Goal: Use online tool/utility

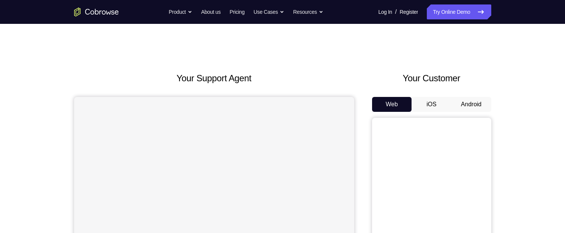
click at [468, 107] on button "Android" at bounding box center [471, 104] width 40 height 15
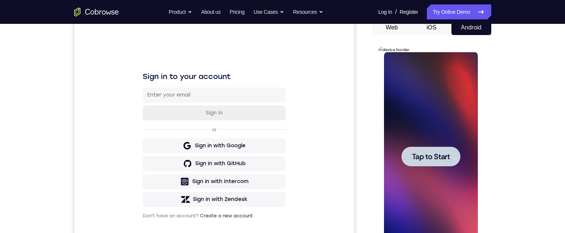
click at [425, 162] on div at bounding box center [430, 156] width 59 height 20
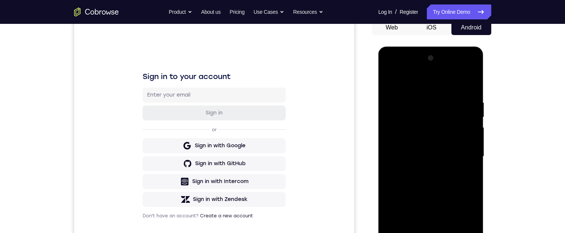
scroll to position [156, 0]
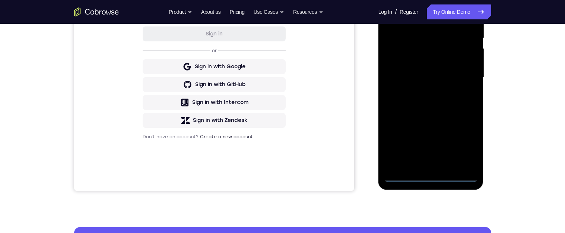
click at [428, 179] on div at bounding box center [431, 77] width 94 height 208
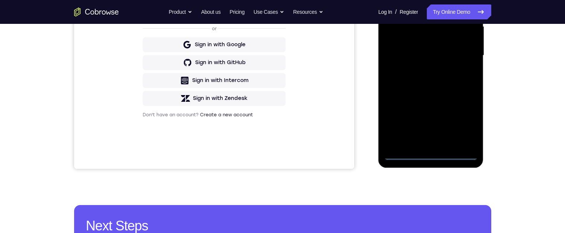
scroll to position [151, 0]
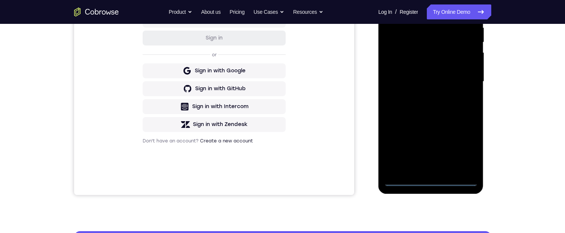
click at [463, 148] on div at bounding box center [431, 81] width 94 height 208
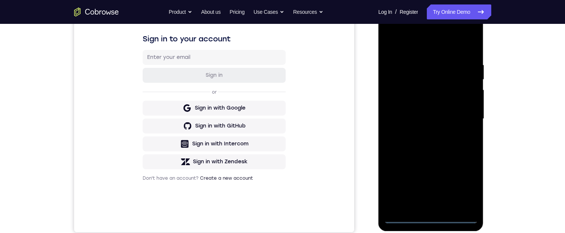
scroll to position [91, 0]
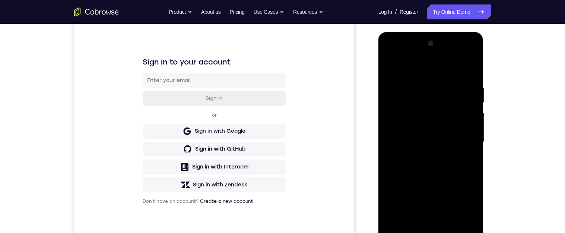
click at [431, 72] on div at bounding box center [431, 142] width 94 height 208
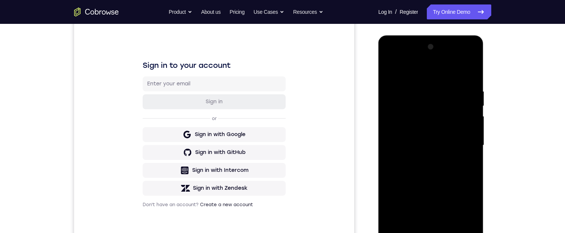
scroll to position [114, 0]
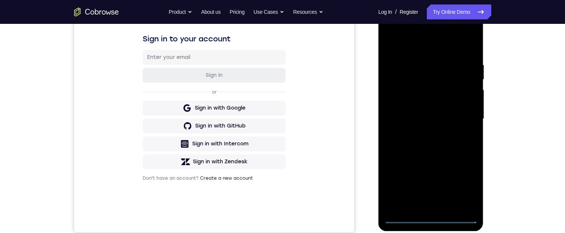
click at [463, 118] on div at bounding box center [431, 119] width 94 height 208
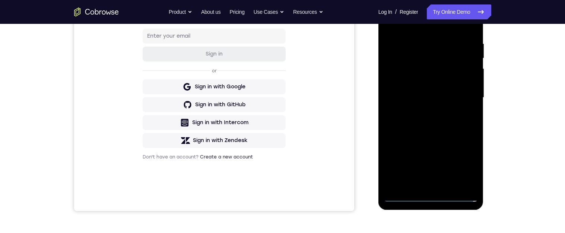
click at [423, 112] on div at bounding box center [431, 97] width 94 height 208
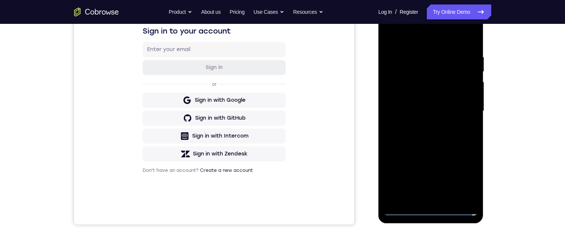
click at [447, 103] on div at bounding box center [431, 111] width 94 height 208
click at [402, 101] on div at bounding box center [431, 111] width 94 height 208
click at [432, 112] on div at bounding box center [431, 111] width 94 height 208
click at [435, 137] on div at bounding box center [431, 111] width 94 height 208
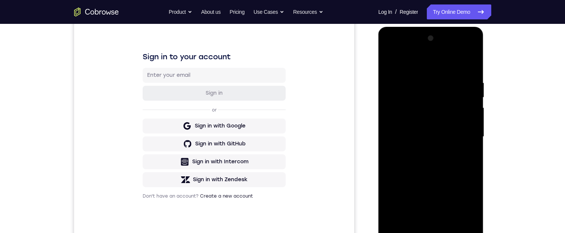
scroll to position [118, 0]
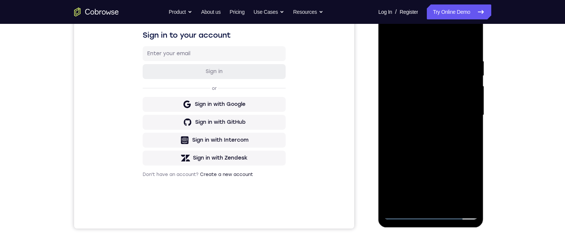
click at [469, 48] on div at bounding box center [431, 115] width 94 height 208
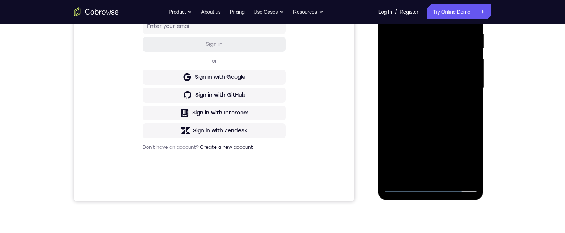
click at [450, 175] on div at bounding box center [431, 88] width 94 height 208
click at [429, 128] on div at bounding box center [431, 88] width 94 height 208
click at [427, 69] on div at bounding box center [431, 88] width 94 height 208
click at [469, 109] on div at bounding box center [431, 88] width 94 height 208
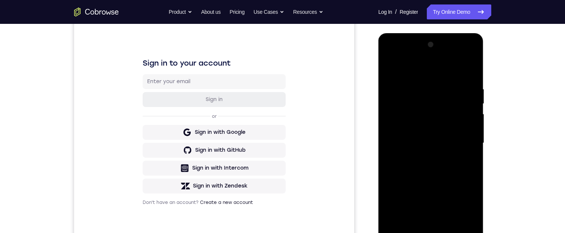
scroll to position [144, 0]
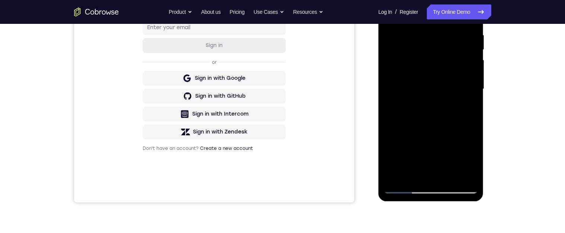
click at [429, 89] on div at bounding box center [431, 89] width 94 height 208
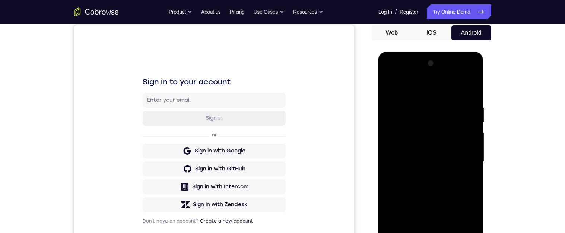
scroll to position [66, 0]
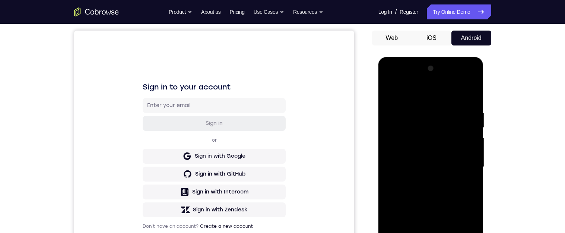
click at [388, 92] on div at bounding box center [431, 167] width 94 height 208
click at [420, 116] on div at bounding box center [431, 167] width 94 height 208
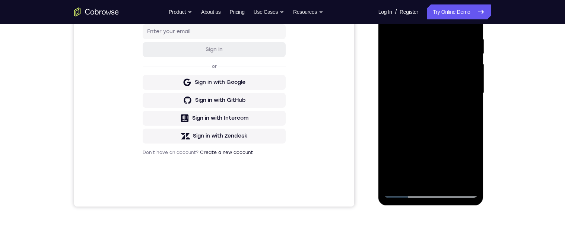
scroll to position [146, 0]
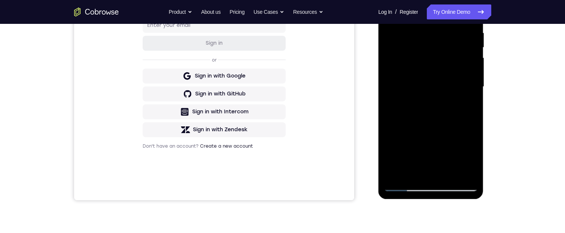
click at [409, 172] on div at bounding box center [431, 87] width 94 height 208
click at [448, 121] on div at bounding box center [431, 87] width 94 height 208
click at [468, 102] on div at bounding box center [431, 87] width 94 height 208
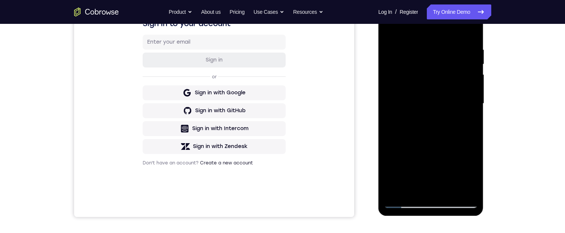
scroll to position [106, 0]
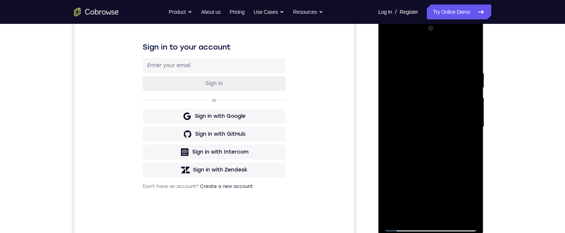
click at [390, 53] on div at bounding box center [431, 127] width 94 height 208
click at [457, 154] on div at bounding box center [431, 127] width 94 height 208
click at [388, 52] on div at bounding box center [431, 127] width 94 height 208
click at [416, 104] on div at bounding box center [431, 127] width 94 height 208
click at [469, 142] on div at bounding box center [431, 127] width 94 height 208
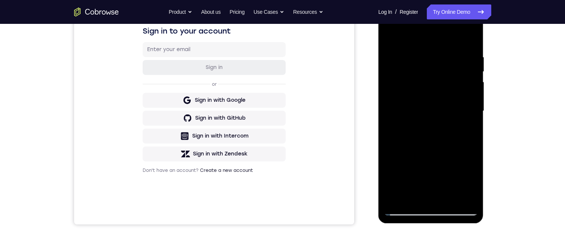
scroll to position [127, 0]
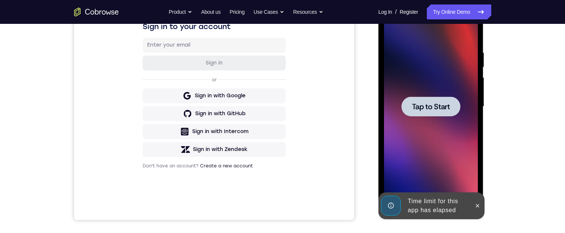
click at [442, 106] on span "Tap to Start" at bounding box center [431, 106] width 38 height 7
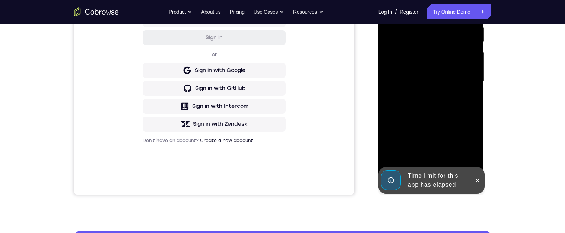
scroll to position [169, 0]
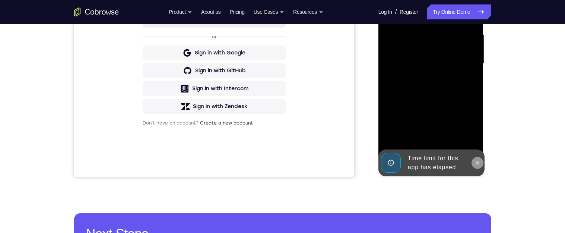
click at [477, 163] on icon at bounding box center [477, 162] width 3 height 3
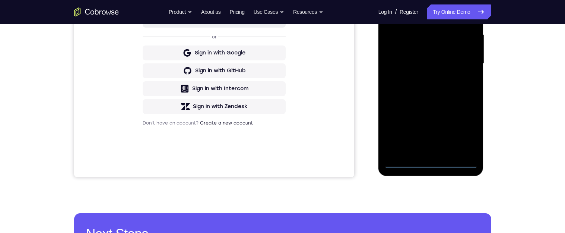
click at [429, 160] on div at bounding box center [431, 63] width 94 height 208
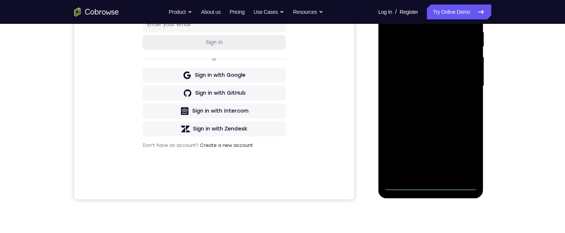
click at [464, 150] on div at bounding box center [431, 86] width 94 height 208
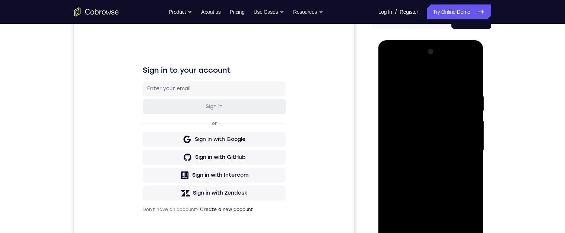
scroll to position [61, 0]
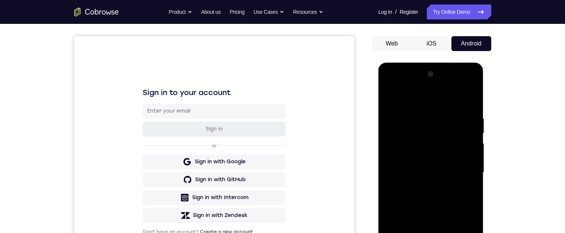
click at [434, 95] on div at bounding box center [431, 172] width 94 height 208
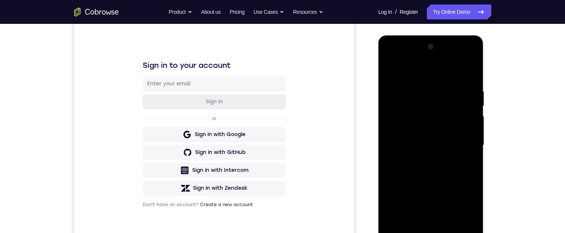
click at [463, 143] on div at bounding box center [431, 145] width 94 height 208
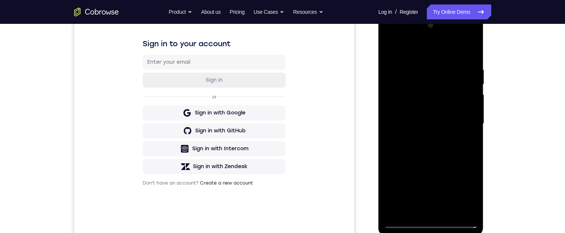
click at [423, 135] on div at bounding box center [431, 123] width 94 height 208
click at [455, 118] on div at bounding box center [431, 123] width 94 height 208
click at [404, 109] on div at bounding box center [431, 123] width 94 height 208
click at [425, 124] on div at bounding box center [431, 123] width 94 height 208
click at [438, 150] on div at bounding box center [431, 123] width 94 height 208
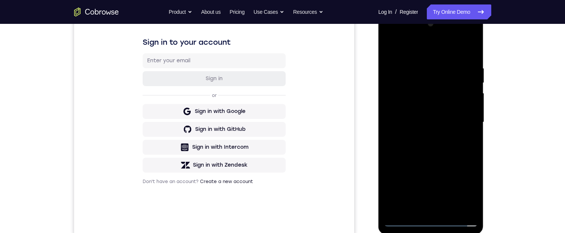
scroll to position [122, 0]
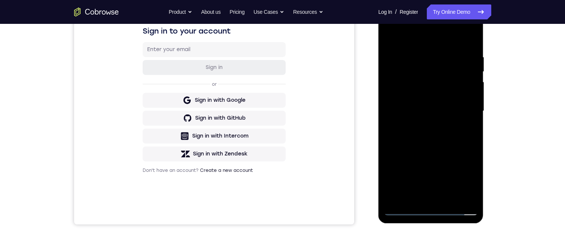
click at [472, 45] on div at bounding box center [431, 111] width 94 height 208
click at [448, 201] on div at bounding box center [431, 111] width 94 height 208
click at [432, 152] on div at bounding box center [431, 111] width 94 height 208
click at [438, 92] on div at bounding box center [431, 111] width 94 height 208
click at [468, 128] on div at bounding box center [431, 111] width 94 height 208
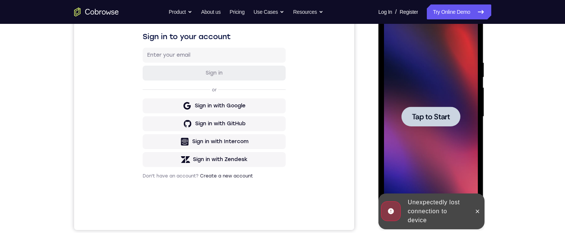
scroll to position [114, 0]
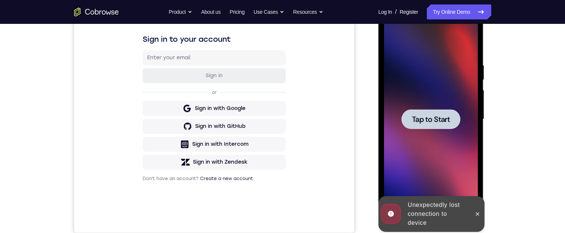
click at [435, 118] on span "Tap to Start" at bounding box center [431, 118] width 38 height 7
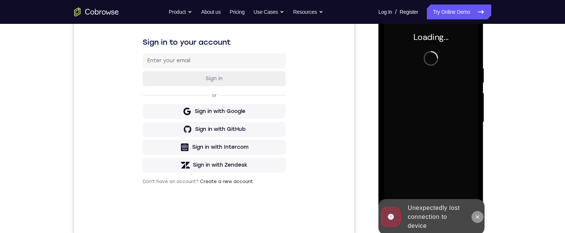
click at [475, 218] on icon at bounding box center [477, 217] width 6 height 6
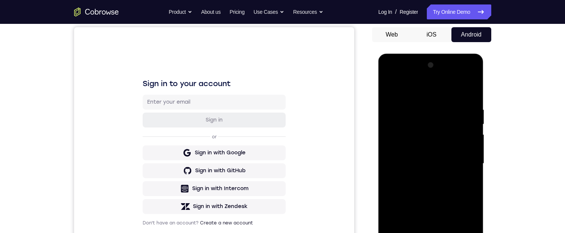
scroll to position [186, 0]
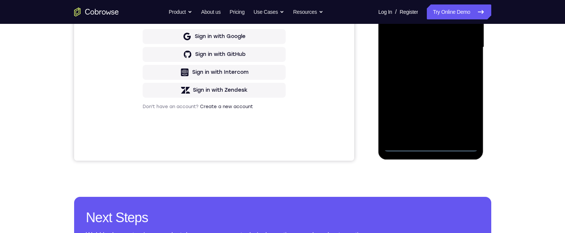
click at [431, 147] on div at bounding box center [431, 47] width 94 height 208
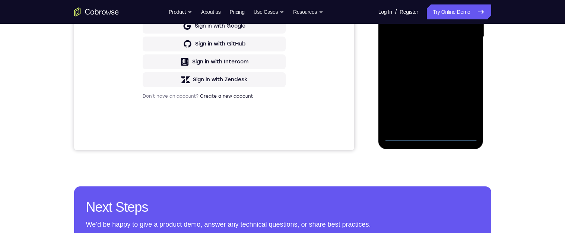
scroll to position [169, 0]
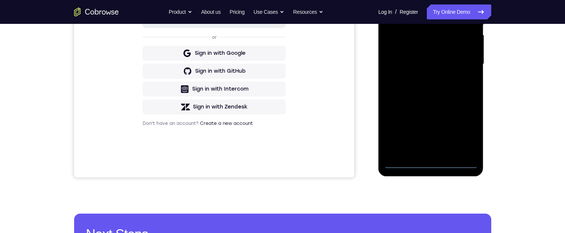
click at [465, 131] on div at bounding box center [431, 64] width 94 height 208
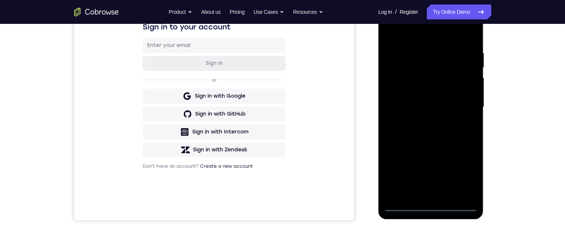
scroll to position [84, 0]
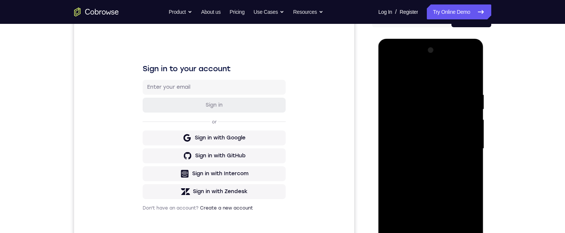
click at [426, 72] on div at bounding box center [431, 148] width 94 height 208
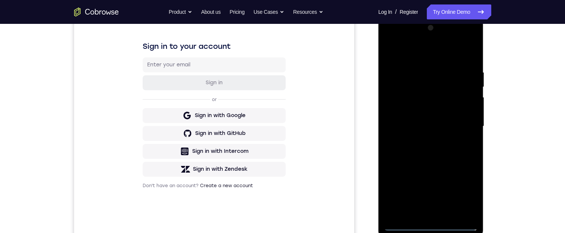
click at [462, 122] on div at bounding box center [431, 126] width 94 height 208
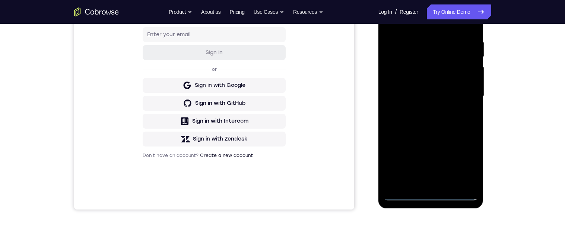
scroll to position [122, 0]
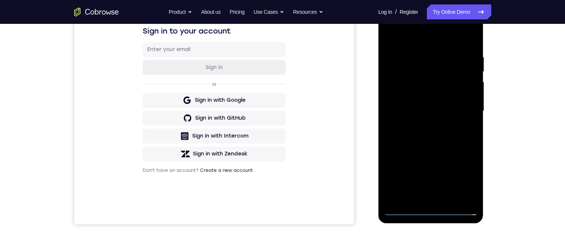
click at [421, 126] on div at bounding box center [431, 111] width 94 height 208
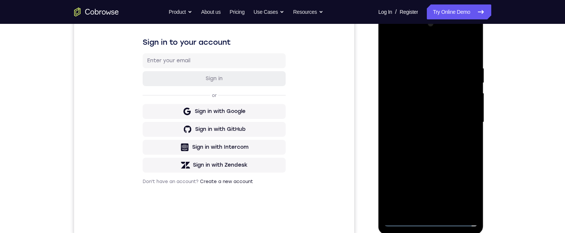
click at [446, 115] on div at bounding box center [431, 122] width 94 height 208
click at [413, 104] on div at bounding box center [431, 122] width 94 height 208
click at [435, 123] on div at bounding box center [431, 122] width 94 height 208
click at [428, 153] on div at bounding box center [431, 122] width 94 height 208
click at [435, 150] on div at bounding box center [431, 122] width 94 height 208
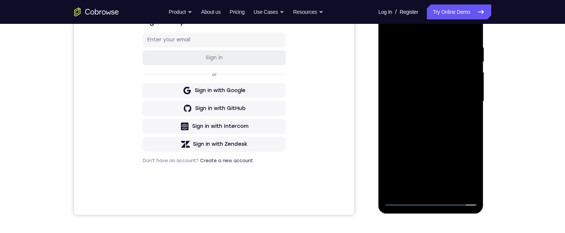
scroll to position [132, 0]
click at [470, 39] on div at bounding box center [431, 101] width 94 height 208
click at [448, 191] on div at bounding box center [431, 101] width 94 height 208
click at [434, 141] on div at bounding box center [431, 101] width 94 height 208
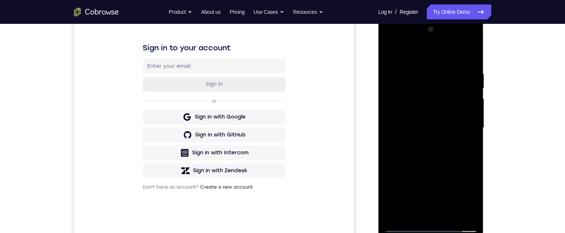
scroll to position [104, 0]
click at [430, 156] on div at bounding box center [431, 129] width 94 height 208
click at [420, 54] on div at bounding box center [431, 129] width 94 height 208
click at [463, 114] on div at bounding box center [431, 129] width 94 height 208
click at [463, 103] on div at bounding box center [431, 129] width 94 height 208
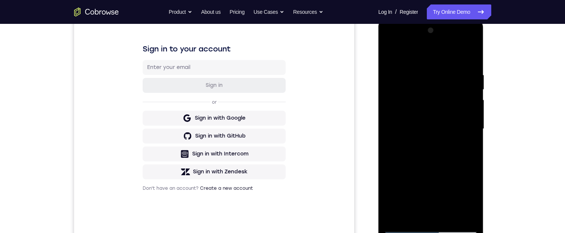
click at [461, 117] on div at bounding box center [431, 129] width 94 height 208
click at [389, 56] on div at bounding box center [431, 129] width 94 height 208
click at [391, 52] on div at bounding box center [431, 129] width 94 height 208
click at [390, 54] on div at bounding box center [431, 129] width 94 height 208
click at [505, 92] on div "Your Support Agent Your Customer Web iOS Android Next Steps We’d be happy to gi…" at bounding box center [282, 165] width 476 height 491
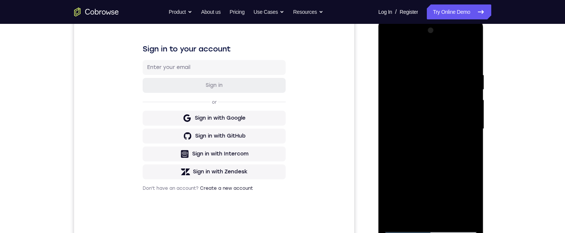
scroll to position [136, 0]
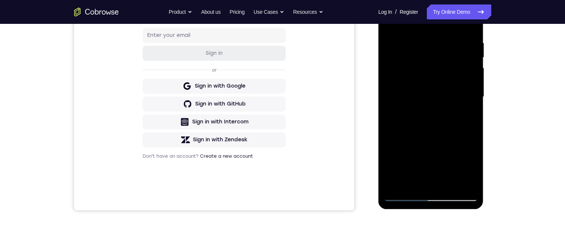
click at [424, 131] on div at bounding box center [431, 97] width 94 height 208
click at [430, 199] on div at bounding box center [431, 97] width 94 height 208
click at [463, 165] on div at bounding box center [431, 97] width 94 height 208
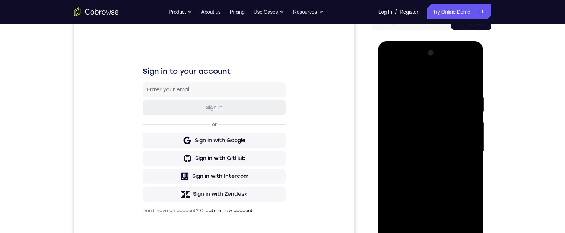
click at [393, 75] on div at bounding box center [431, 151] width 94 height 208
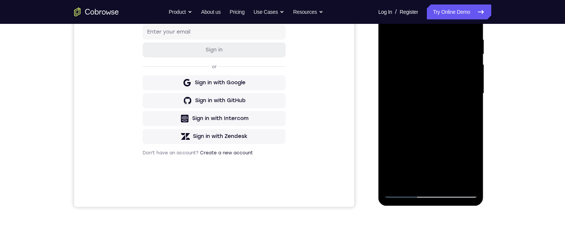
scroll to position [117, 0]
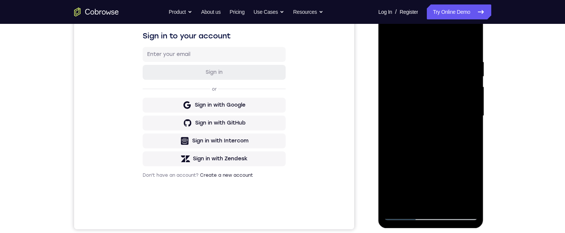
click at [390, 39] on div at bounding box center [431, 116] width 94 height 208
click at [464, 203] on div at bounding box center [431, 116] width 94 height 208
click at [402, 142] on div at bounding box center [431, 116] width 94 height 208
click at [395, 170] on div at bounding box center [431, 116] width 94 height 208
click at [404, 150] on div at bounding box center [431, 116] width 94 height 208
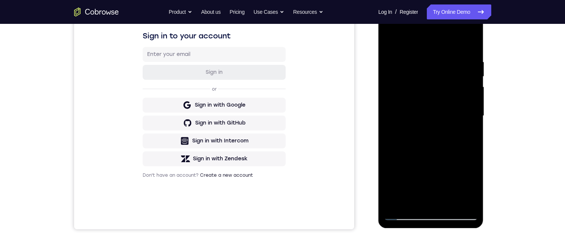
click at [442, 106] on div at bounding box center [431, 116] width 94 height 208
click at [444, 204] on div at bounding box center [431, 116] width 94 height 208
click at [413, 111] on div at bounding box center [431, 116] width 94 height 208
click at [416, 35] on div at bounding box center [431, 116] width 94 height 208
click at [404, 214] on div at bounding box center [431, 116] width 94 height 208
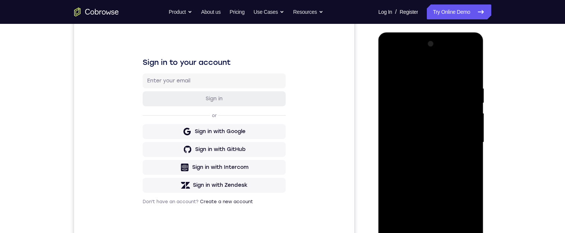
scroll to position [149, 0]
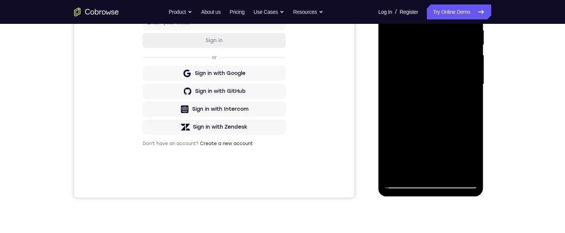
click at [403, 182] on div at bounding box center [431, 84] width 94 height 208
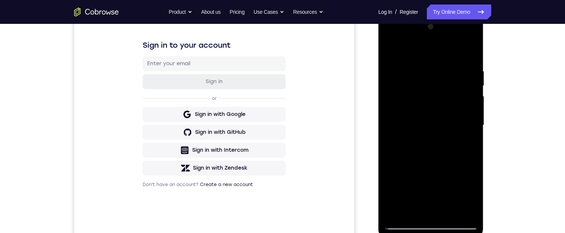
click at [420, 50] on div at bounding box center [431, 125] width 94 height 208
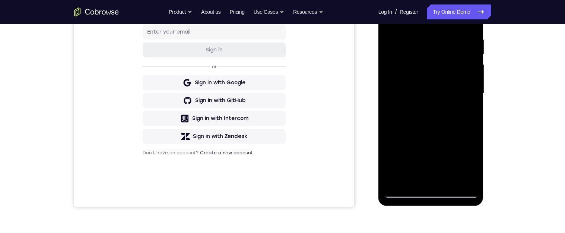
click at [404, 134] on div at bounding box center [431, 93] width 94 height 208
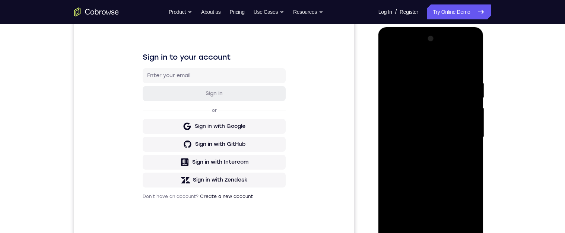
click at [393, 61] on div at bounding box center [431, 137] width 94 height 208
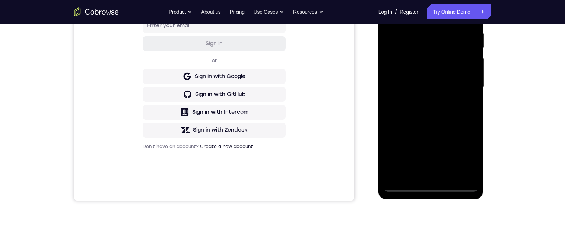
scroll to position [146, 0]
click at [431, 129] on div at bounding box center [431, 87] width 94 height 208
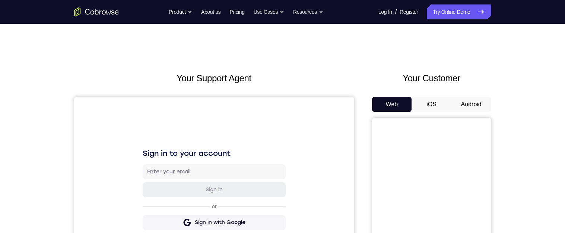
click at [483, 97] on button "Android" at bounding box center [471, 104] width 40 height 15
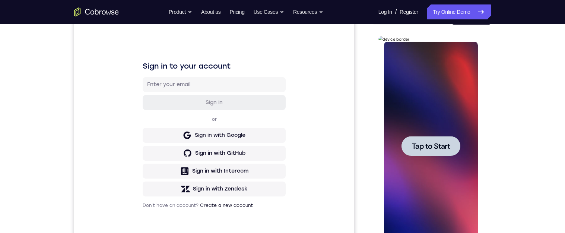
click at [434, 147] on span "Tap to Start" at bounding box center [431, 145] width 38 height 7
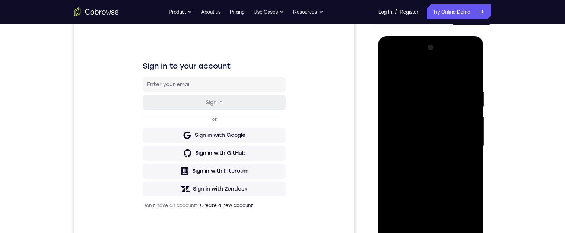
scroll to position [118, 0]
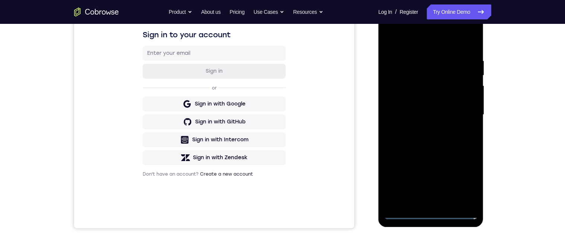
click at [431, 214] on div at bounding box center [431, 114] width 94 height 208
click at [465, 183] on div at bounding box center [431, 114] width 94 height 208
click at [429, 45] on div at bounding box center [431, 114] width 94 height 208
click at [464, 114] on div at bounding box center [431, 114] width 94 height 208
click at [464, 113] on div at bounding box center [431, 114] width 94 height 208
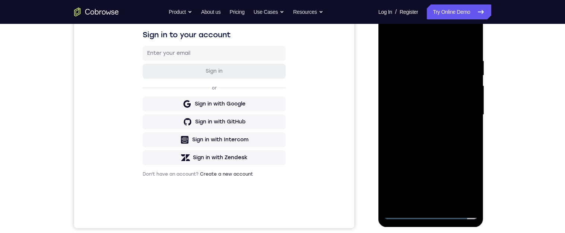
click at [423, 129] on div at bounding box center [431, 114] width 94 height 208
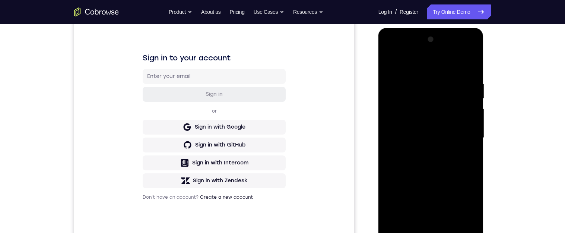
click at [438, 134] on div at bounding box center [431, 137] width 94 height 208
click at [412, 118] on div at bounding box center [431, 137] width 94 height 208
click at [435, 142] on div at bounding box center [431, 137] width 94 height 208
click at [435, 166] on div at bounding box center [431, 137] width 94 height 208
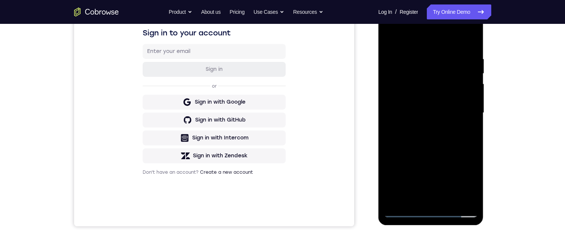
scroll to position [126, 0]
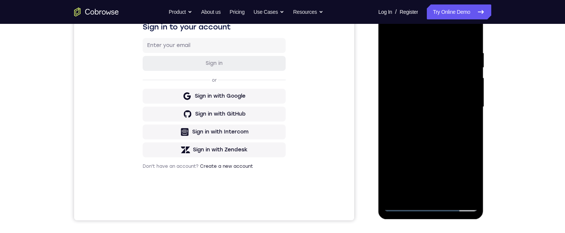
click at [468, 41] on div at bounding box center [431, 107] width 94 height 208
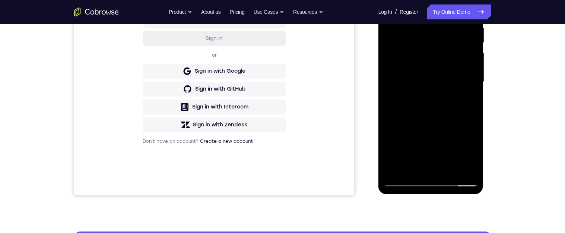
click at [445, 170] on div at bounding box center [431, 82] width 94 height 208
click at [431, 120] on div at bounding box center [431, 82] width 94 height 208
click at [426, 63] on div at bounding box center [431, 82] width 94 height 208
click at [466, 103] on div at bounding box center [431, 82] width 94 height 208
click at [468, 101] on div at bounding box center [431, 82] width 94 height 208
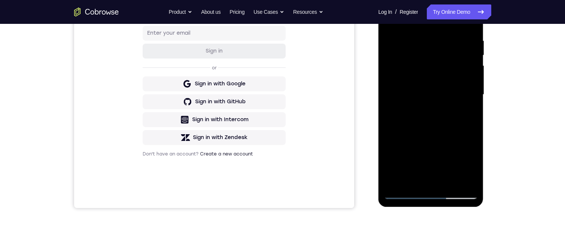
scroll to position [137, 0]
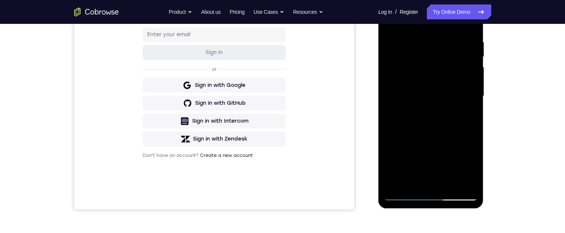
click at [466, 116] on div at bounding box center [431, 96] width 94 height 208
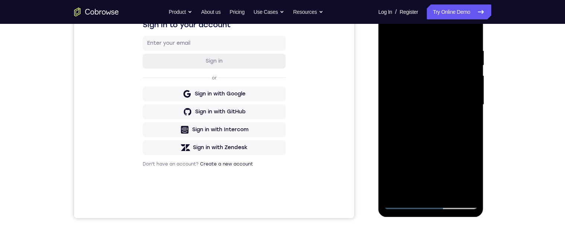
scroll to position [120, 0]
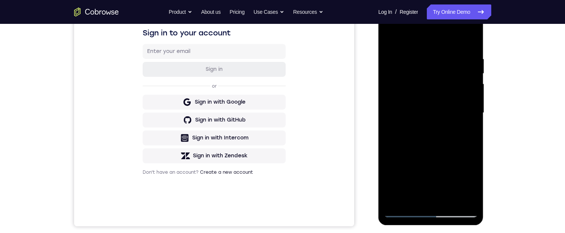
click at [390, 37] on div at bounding box center [431, 113] width 94 height 208
click at [424, 176] on div at bounding box center [431, 113] width 94 height 208
click at [417, 195] on div at bounding box center [431, 113] width 94 height 208
click at [468, 130] on div at bounding box center [431, 113] width 94 height 208
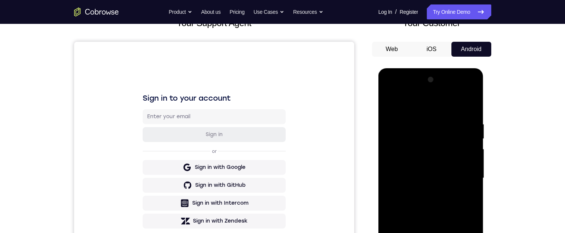
click at [390, 103] on div at bounding box center [431, 178] width 94 height 208
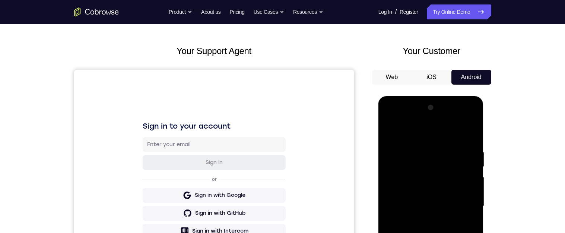
click at [415, 181] on div at bounding box center [431, 206] width 94 height 208
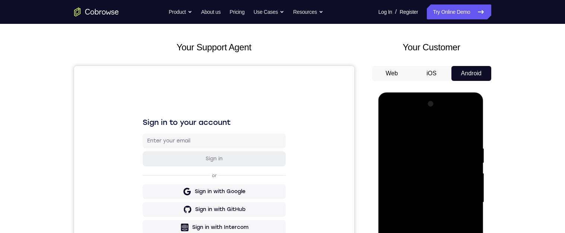
click at [387, 126] on div at bounding box center [431, 202] width 94 height 208
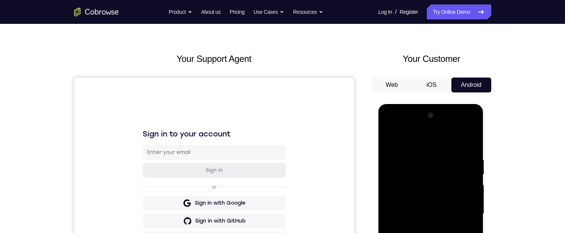
scroll to position [70, 0]
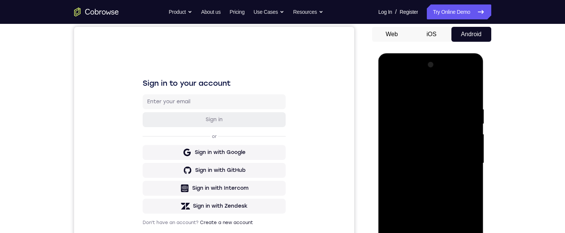
click at [409, 143] on div at bounding box center [431, 163] width 94 height 208
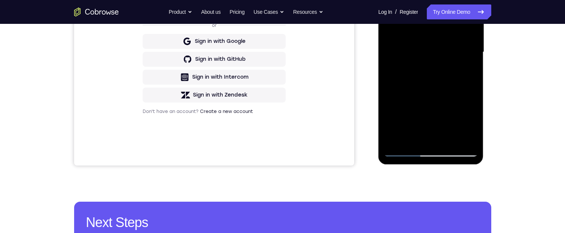
drag, startPoint x: 476, startPoint y: 129, endPoint x: 477, endPoint y: 135, distance: 6.3
click at [477, 135] on div at bounding box center [431, 52] width 94 height 208
click at [390, 0] on div at bounding box center [431, 52] width 94 height 208
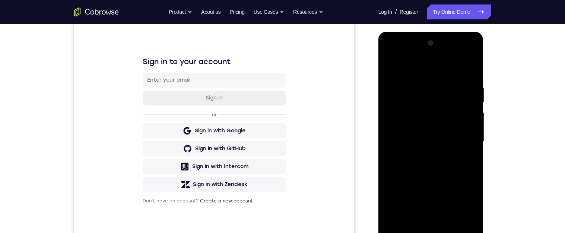
click at [423, 119] on div at bounding box center [431, 141] width 94 height 208
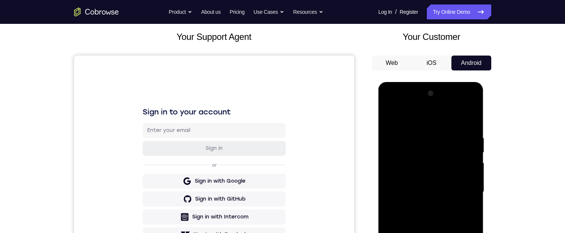
click at [391, 119] on div at bounding box center [431, 191] width 94 height 208
click at [473, 150] on div at bounding box center [431, 191] width 94 height 208
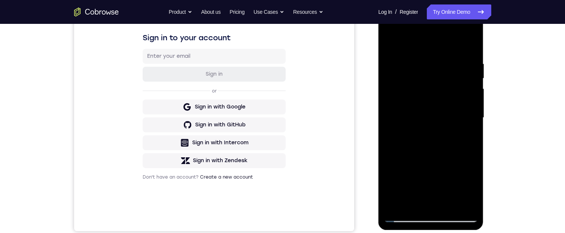
scroll to position [92, 0]
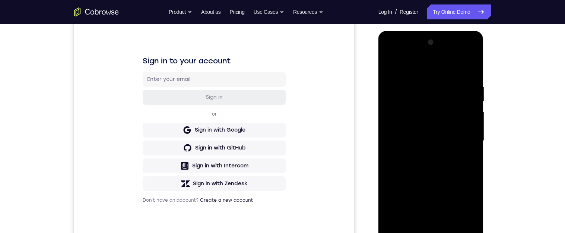
click at [391, 64] on div at bounding box center [431, 140] width 94 height 208
click at [431, 232] on div at bounding box center [431, 140] width 94 height 208
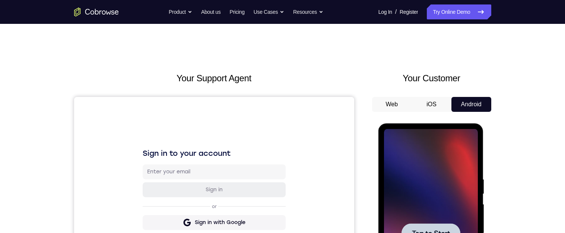
scroll to position [47, 0]
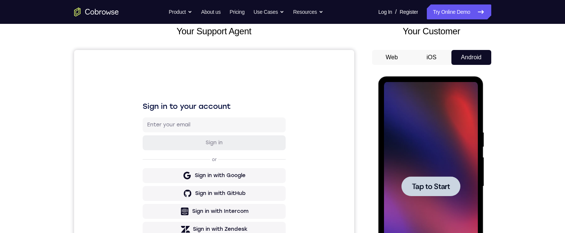
click at [433, 184] on span "Tap to Start" at bounding box center [431, 185] width 38 height 7
click at [527, 135] on div "Your Support Agent Your Customer Web iOS Android Next Steps We’d be happy to gi…" at bounding box center [282, 222] width 565 height 491
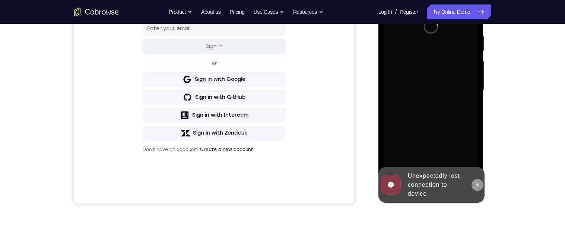
click at [478, 183] on icon at bounding box center [477, 184] width 3 height 3
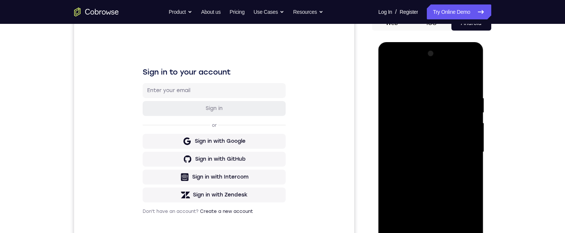
scroll to position [199, 0]
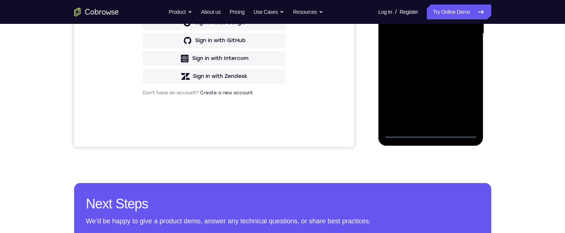
click at [430, 132] on div at bounding box center [431, 33] width 94 height 208
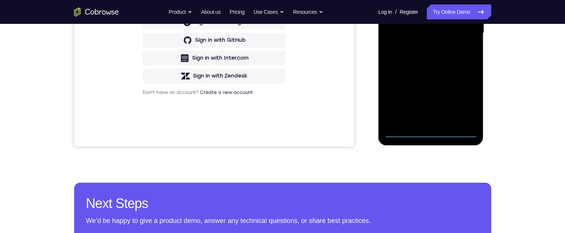
scroll to position [175, 0]
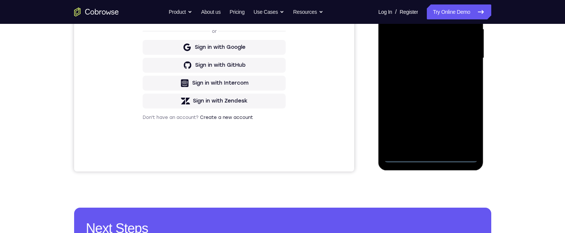
click at [463, 121] on div at bounding box center [431, 58] width 94 height 208
click at [525, 90] on div "Your Support Agent Your Customer Web iOS Android Next Steps We’d be happy to gi…" at bounding box center [282, 94] width 565 height 491
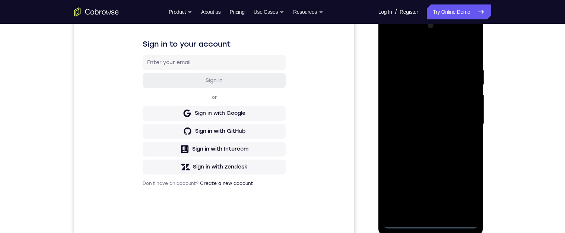
scroll to position [93, 0]
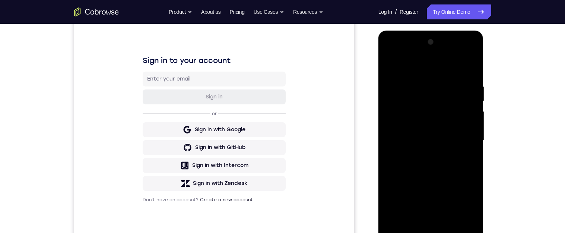
click at [434, 65] on div at bounding box center [431, 140] width 94 height 208
click at [461, 135] on div at bounding box center [431, 140] width 94 height 208
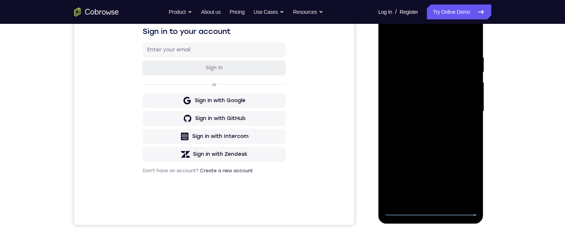
scroll to position [124, 0]
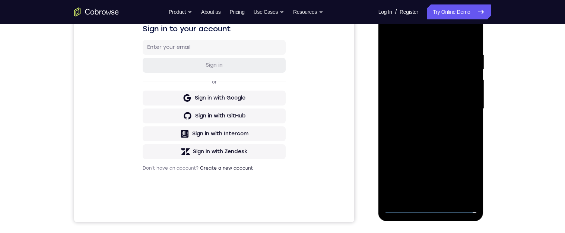
click at [420, 99] on div at bounding box center [431, 108] width 94 height 208
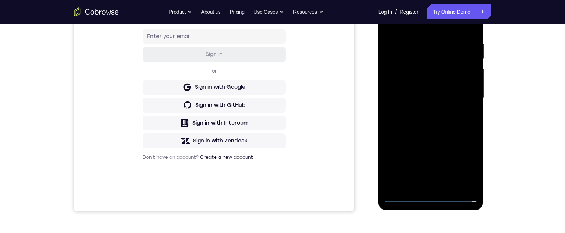
click at [449, 91] on div at bounding box center [431, 98] width 94 height 208
click at [427, 81] on div at bounding box center [431, 98] width 94 height 208
click at [431, 100] on div at bounding box center [431, 98] width 94 height 208
click at [431, 124] on div at bounding box center [431, 98] width 94 height 208
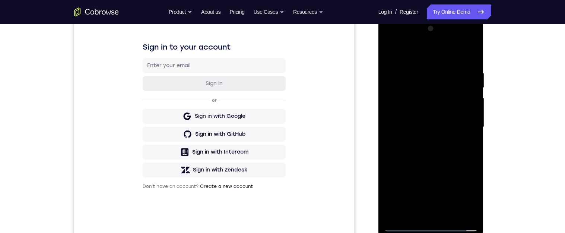
scroll to position [127, 0]
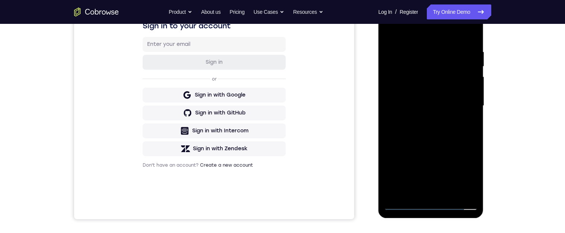
click at [473, 38] on div at bounding box center [431, 105] width 94 height 208
click at [451, 195] on div at bounding box center [431, 105] width 94 height 208
click at [432, 146] on div at bounding box center [431, 105] width 94 height 208
click at [449, 86] on div at bounding box center [431, 105] width 94 height 208
click at [466, 124] on div at bounding box center [431, 105] width 94 height 208
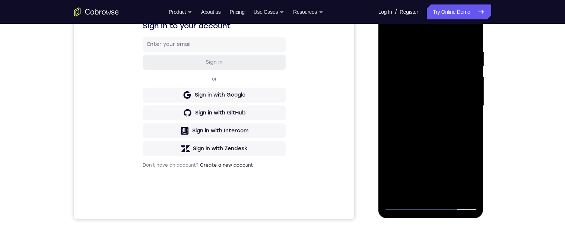
scroll to position [100, 0]
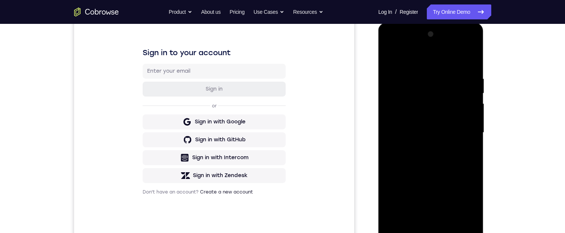
click at [385, 60] on div at bounding box center [431, 132] width 94 height 208
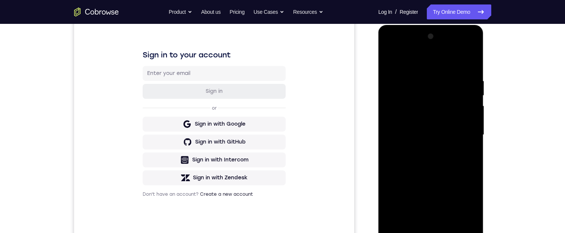
click at [426, 128] on div at bounding box center [431, 135] width 94 height 208
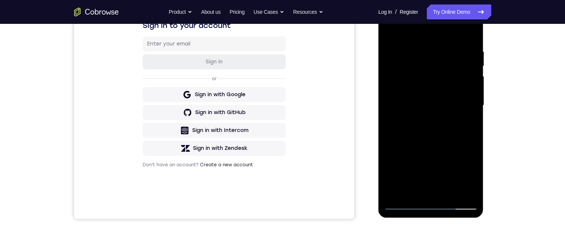
scroll to position [125, 0]
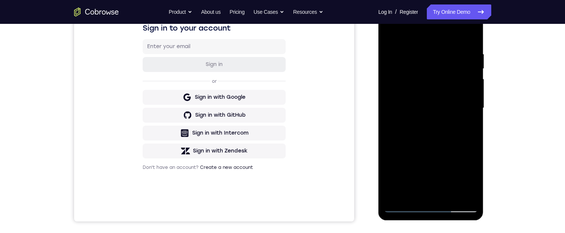
click at [467, 125] on div at bounding box center [431, 108] width 94 height 208
click at [389, 32] on div at bounding box center [431, 108] width 94 height 208
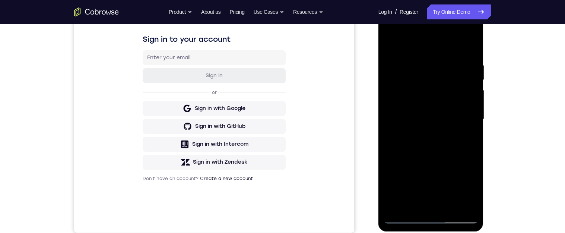
scroll to position [111, 0]
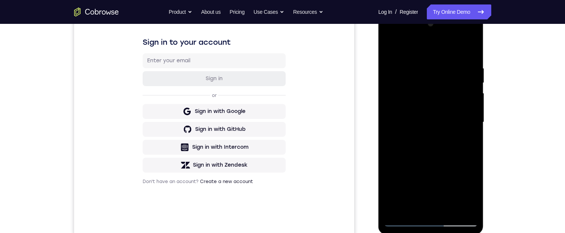
click at [445, 103] on div at bounding box center [431, 122] width 94 height 208
click at [413, 207] on div at bounding box center [431, 122] width 94 height 208
click at [410, 205] on div at bounding box center [431, 122] width 94 height 208
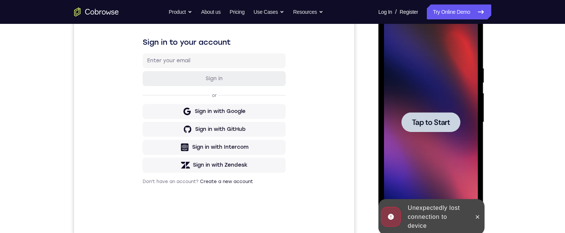
click at [481, 211] on div at bounding box center [477, 217] width 12 height 36
click at [429, 122] on span "Tap to Start" at bounding box center [431, 121] width 38 height 7
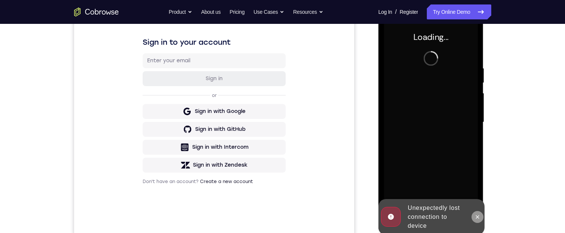
click at [478, 216] on icon at bounding box center [477, 217] width 6 height 6
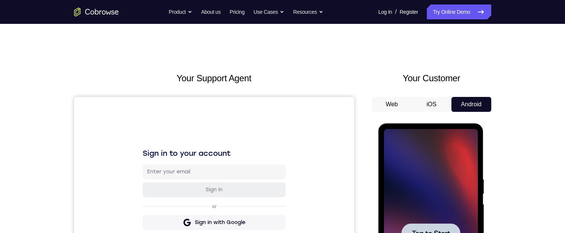
scroll to position [126, 0]
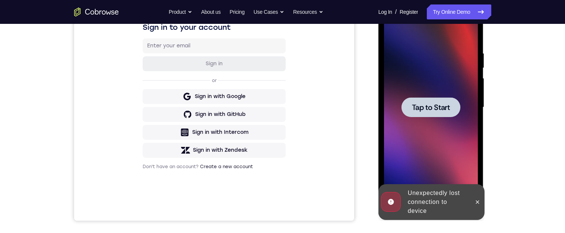
drag, startPoint x: 423, startPoint y: 101, endPoint x: 755, endPoint y: 129, distance: 332.7
click at [423, 101] on div at bounding box center [430, 107] width 59 height 20
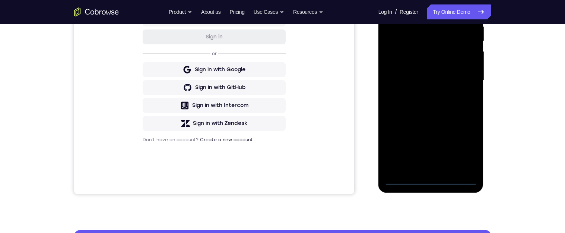
scroll to position [170, 0]
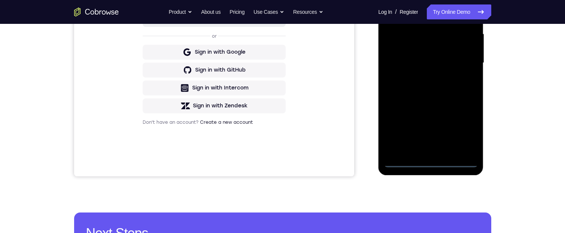
click at [431, 163] on div at bounding box center [431, 63] width 94 height 208
click at [464, 129] on div at bounding box center [431, 63] width 94 height 208
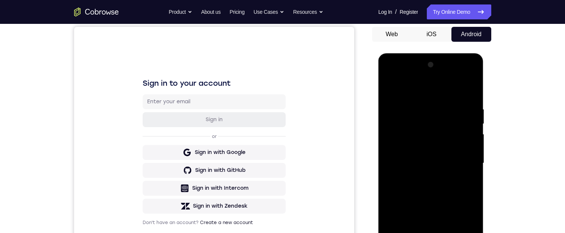
scroll to position [53, 0]
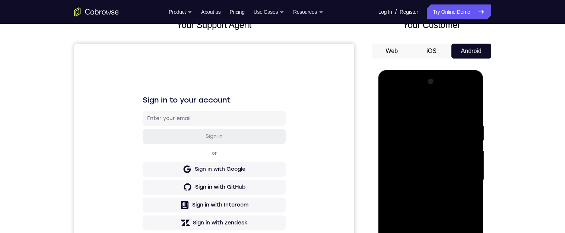
click at [435, 112] on div at bounding box center [431, 180] width 94 height 208
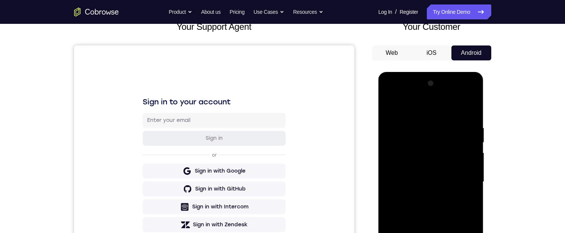
click at [461, 179] on div at bounding box center [431, 181] width 94 height 208
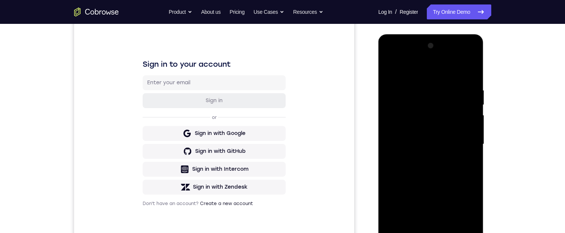
click at [423, 158] on div at bounding box center [431, 144] width 94 height 208
click at [452, 133] on div at bounding box center [431, 144] width 94 height 208
click at [410, 131] on div at bounding box center [431, 144] width 94 height 208
click at [431, 145] on div at bounding box center [431, 144] width 94 height 208
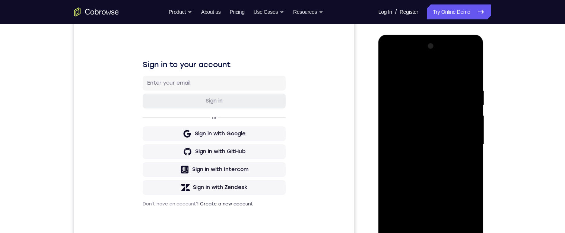
click at [436, 170] on div at bounding box center [431, 144] width 94 height 208
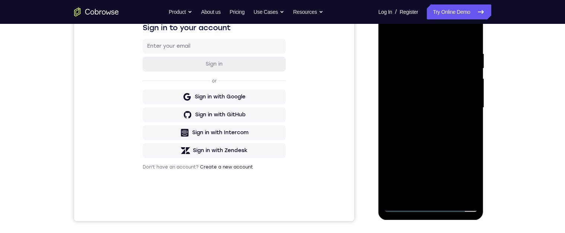
click at [448, 195] on div at bounding box center [431, 107] width 94 height 208
click at [470, 42] on div at bounding box center [431, 108] width 94 height 208
click at [450, 194] on div at bounding box center [431, 108] width 94 height 208
click at [432, 150] on div at bounding box center [431, 108] width 94 height 208
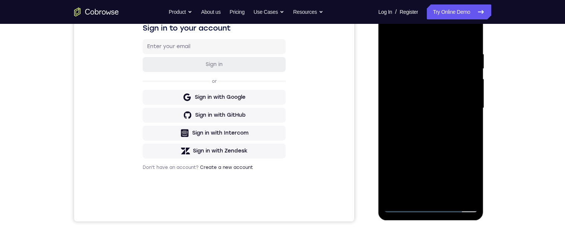
click at [451, 88] on div at bounding box center [431, 108] width 94 height 208
click at [467, 128] on div at bounding box center [431, 108] width 94 height 208
click at [388, 35] on div at bounding box center [431, 108] width 94 height 208
click at [415, 100] on div at bounding box center [431, 108] width 94 height 208
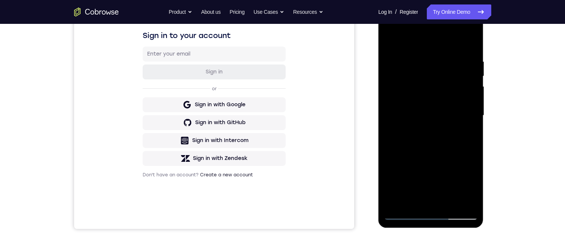
click at [389, 44] on div at bounding box center [431, 115] width 94 height 208
click at [396, 42] on div at bounding box center [431, 115] width 94 height 208
click at [448, 202] on div at bounding box center [431, 115] width 94 height 208
click at [429, 96] on div at bounding box center [431, 115] width 94 height 208
click at [469, 132] on div at bounding box center [431, 115] width 94 height 208
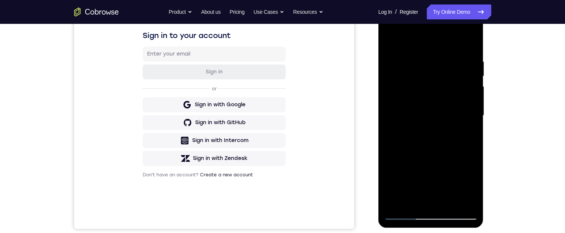
click at [390, 42] on div at bounding box center [431, 115] width 94 height 208
click at [431, 96] on div at bounding box center [431, 115] width 94 height 208
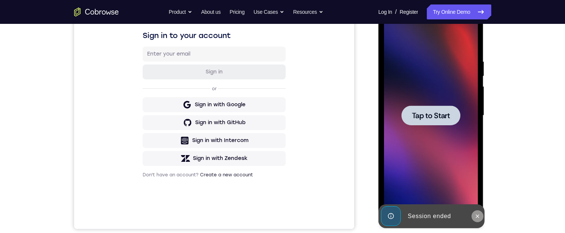
click at [476, 216] on icon at bounding box center [477, 216] width 6 height 6
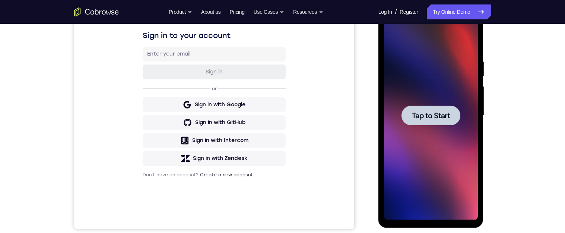
click at [415, 112] on span "Tap to Start" at bounding box center [431, 115] width 38 height 7
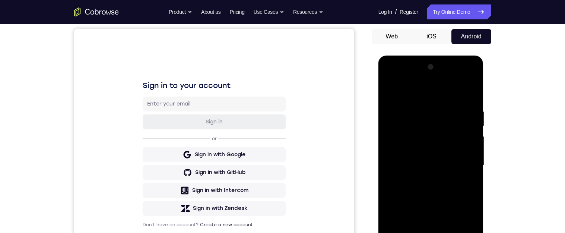
scroll to position [150, 0]
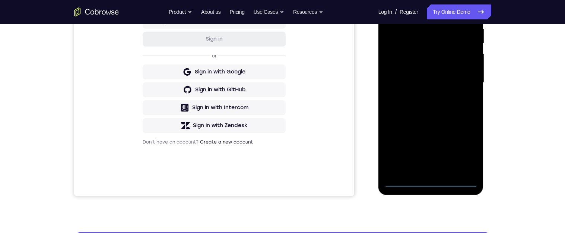
click at [431, 180] on div at bounding box center [431, 82] width 94 height 208
click at [425, 182] on div at bounding box center [431, 82] width 94 height 208
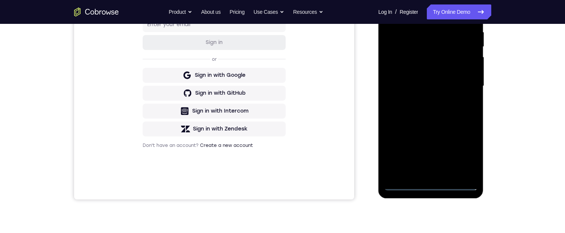
click at [464, 149] on div at bounding box center [431, 86] width 94 height 208
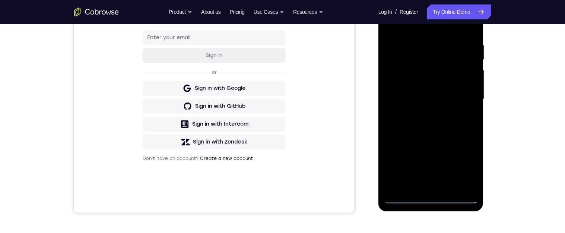
scroll to position [106, 0]
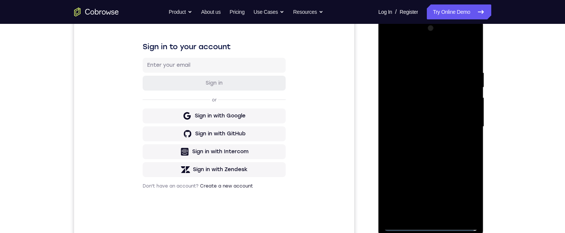
click at [424, 55] on div at bounding box center [431, 126] width 94 height 208
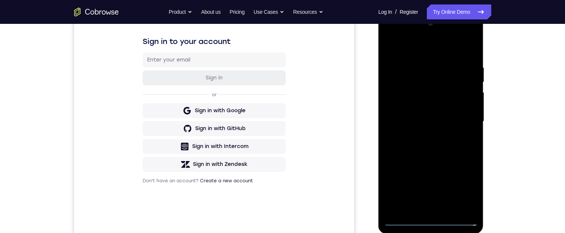
click at [461, 117] on div at bounding box center [431, 121] width 94 height 208
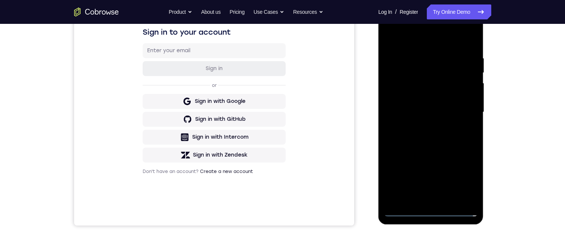
scroll to position [135, 0]
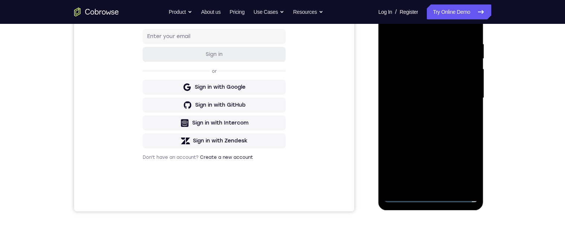
click at [423, 110] on div at bounding box center [431, 98] width 94 height 208
click at [487, 87] on div at bounding box center [431, 97] width 119 height 229
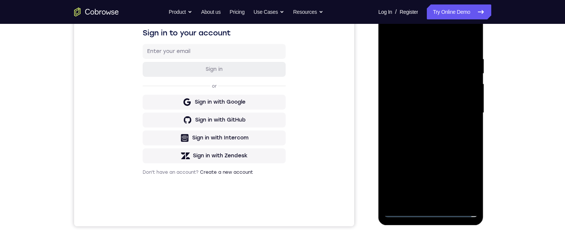
scroll to position [104, 0]
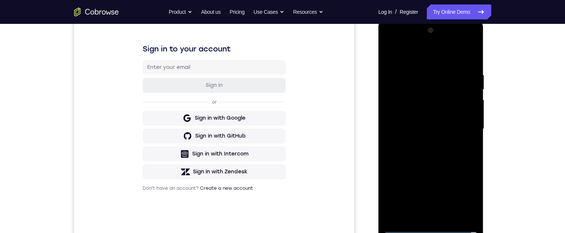
click at [432, 122] on div at bounding box center [431, 129] width 94 height 208
click at [413, 115] on div at bounding box center [431, 129] width 94 height 208
click at [431, 131] on div at bounding box center [431, 129] width 94 height 208
click at [471, 63] on div at bounding box center [431, 129] width 94 height 208
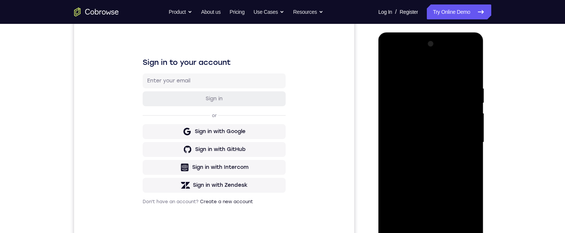
click at [470, 79] on div at bounding box center [431, 142] width 94 height 208
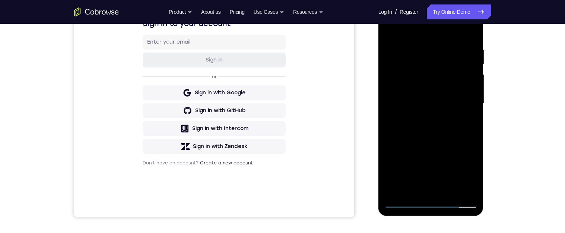
click at [448, 189] on div at bounding box center [431, 103] width 94 height 208
click at [432, 143] on div at bounding box center [431, 103] width 94 height 208
click at [420, 81] on div at bounding box center [431, 103] width 94 height 208
click at [466, 121] on div at bounding box center [431, 103] width 94 height 208
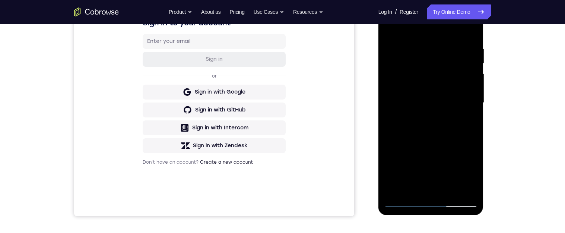
click at [466, 121] on div at bounding box center [431, 103] width 94 height 208
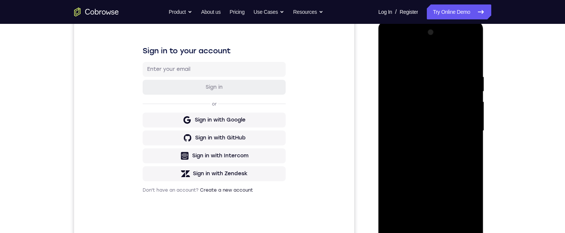
scroll to position [112, 0]
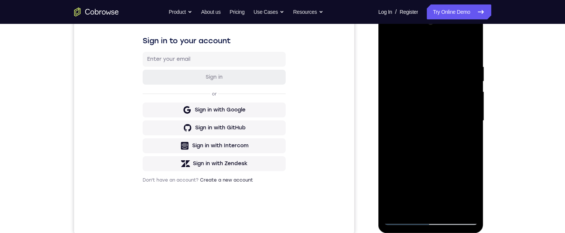
click at [469, 139] on div at bounding box center [431, 120] width 94 height 208
click at [387, 52] on div at bounding box center [431, 120] width 94 height 208
click at [414, 102] on div at bounding box center [431, 120] width 94 height 208
click at [466, 140] on div at bounding box center [431, 120] width 94 height 208
click at [388, 52] on div at bounding box center [431, 120] width 94 height 208
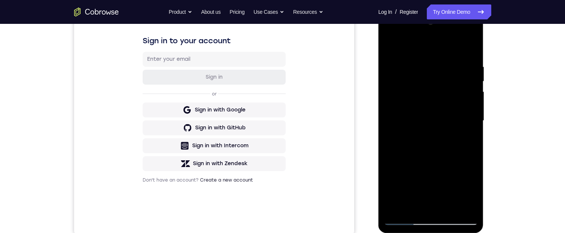
click at [388, 45] on div at bounding box center [431, 120] width 94 height 208
click at [407, 103] on div at bounding box center [431, 120] width 94 height 208
click at [417, 51] on div at bounding box center [431, 120] width 94 height 208
click at [431, 98] on div at bounding box center [431, 120] width 94 height 208
click at [390, 47] on div at bounding box center [431, 120] width 94 height 208
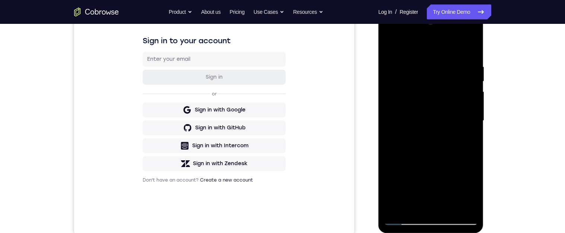
click at [389, 45] on div at bounding box center [431, 120] width 94 height 208
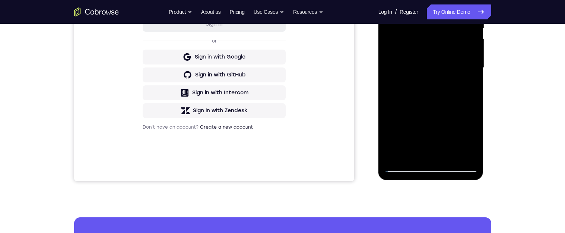
click at [467, 86] on div at bounding box center [431, 68] width 94 height 208
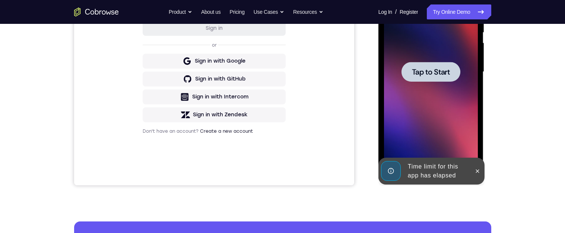
scroll to position [95, 0]
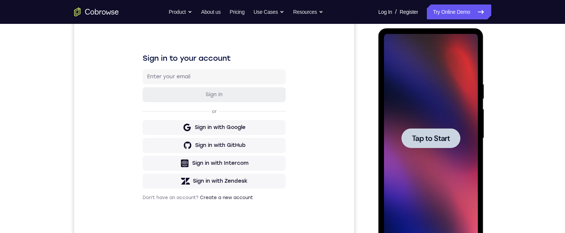
click at [424, 138] on span "Tap to Start" at bounding box center [431, 137] width 38 height 7
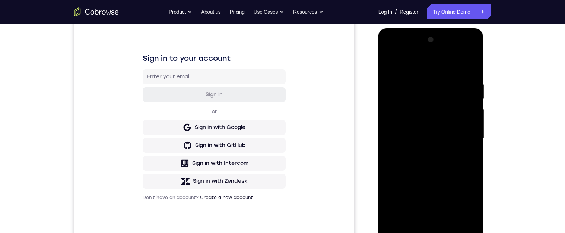
scroll to position [147, 0]
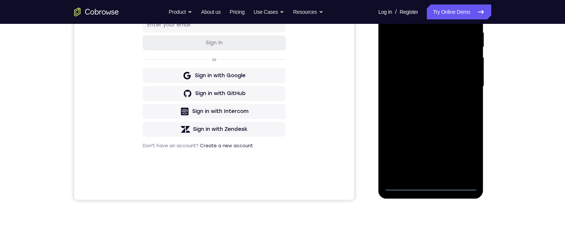
click at [429, 186] on div at bounding box center [431, 86] width 94 height 208
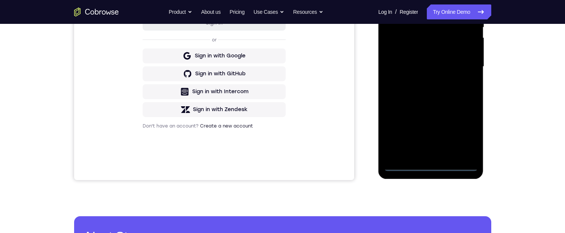
click at [466, 133] on div at bounding box center [431, 66] width 94 height 208
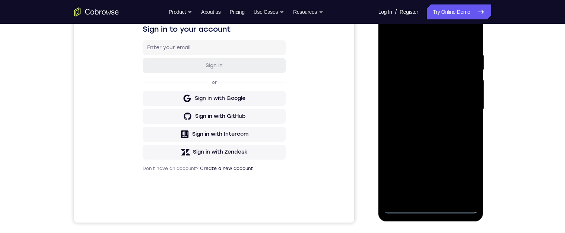
click at [435, 38] on div at bounding box center [431, 109] width 94 height 208
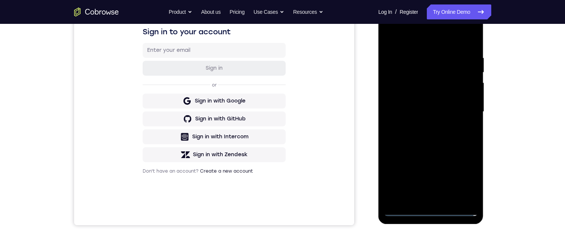
click at [462, 111] on div at bounding box center [431, 111] width 94 height 208
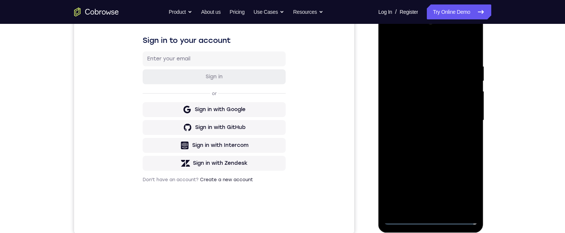
scroll to position [127, 0]
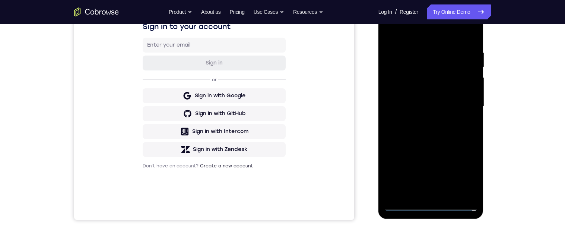
click at [420, 120] on div at bounding box center [431, 106] width 94 height 208
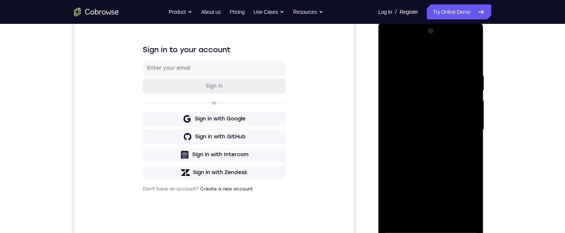
scroll to position [103, 0]
click at [438, 126] on div at bounding box center [431, 130] width 94 height 208
click at [408, 116] on div at bounding box center [431, 130] width 94 height 208
click at [432, 132] on div at bounding box center [431, 130] width 94 height 208
click at [438, 154] on div at bounding box center [431, 130] width 94 height 208
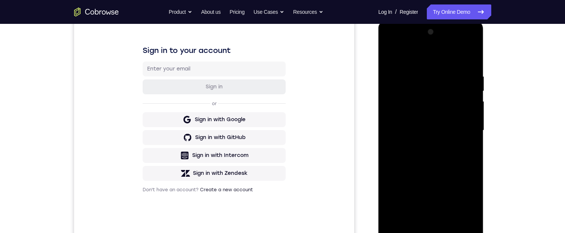
scroll to position [127, 0]
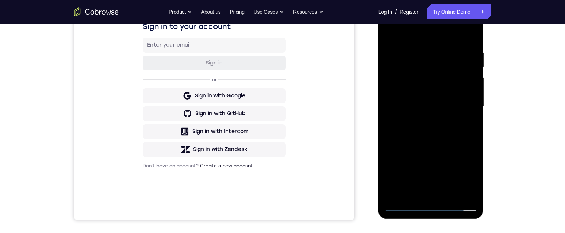
click at [471, 42] on div at bounding box center [431, 106] width 94 height 208
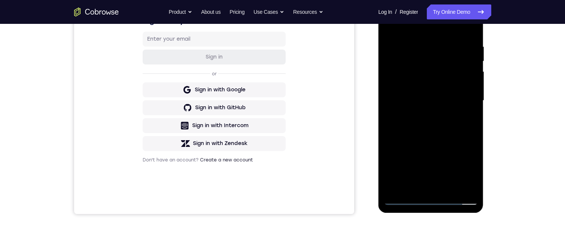
click at [446, 189] on div at bounding box center [431, 100] width 94 height 208
click at [434, 141] on div at bounding box center [431, 100] width 94 height 208
click at [421, 77] on div at bounding box center [431, 100] width 94 height 208
click at [390, 26] on div at bounding box center [431, 100] width 94 height 208
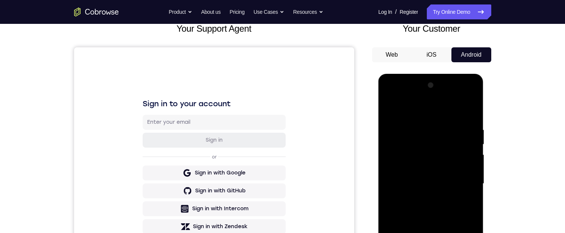
scroll to position [63, 0]
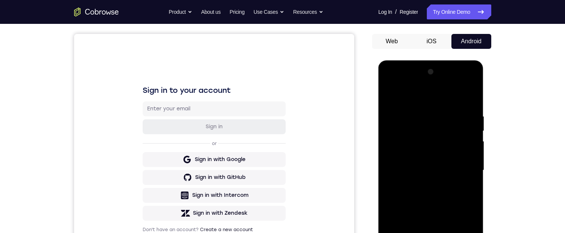
click at [420, 150] on div at bounding box center [431, 170] width 94 height 208
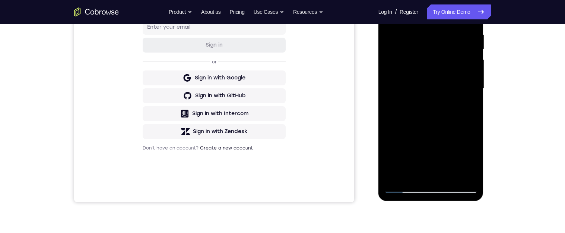
scroll to position [129, 0]
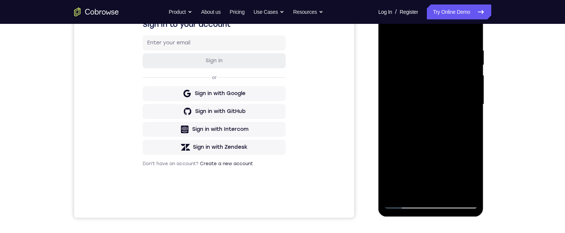
click at [393, 30] on div at bounding box center [431, 104] width 94 height 208
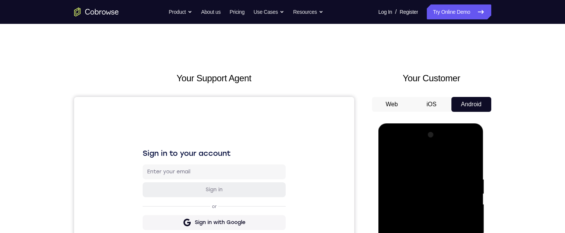
scroll to position [74, 0]
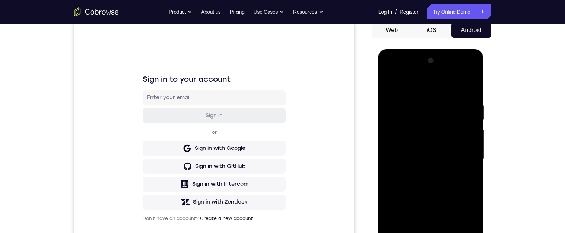
click at [412, 137] on div at bounding box center [431, 159] width 94 height 208
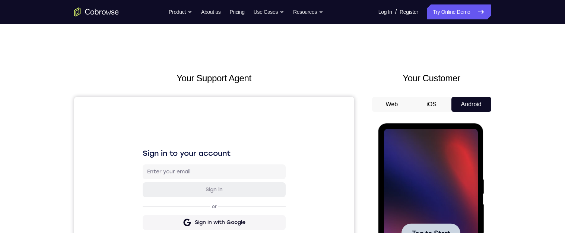
scroll to position [100, 0]
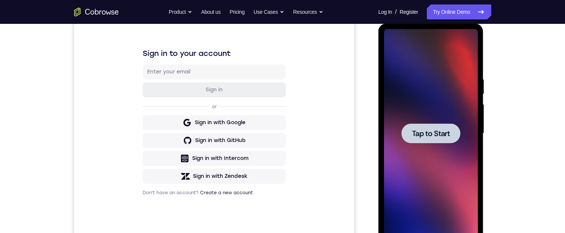
click at [435, 137] on span "Tap to Start" at bounding box center [431, 132] width 38 height 7
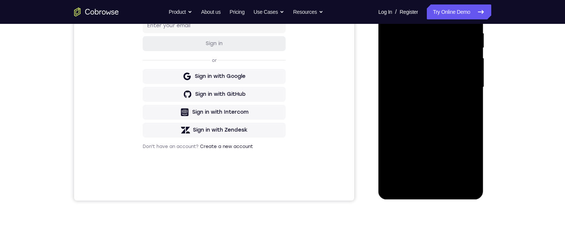
scroll to position [184, 0]
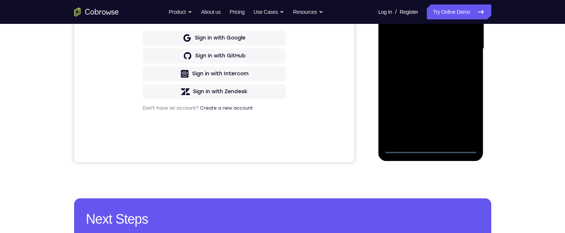
click at [428, 151] on div at bounding box center [431, 49] width 94 height 208
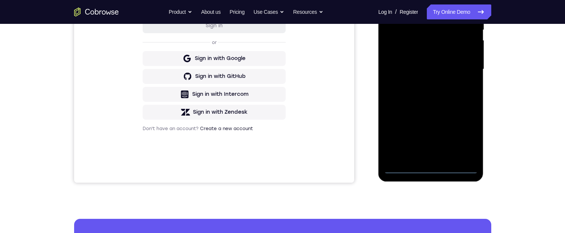
click at [463, 133] on div at bounding box center [431, 69] width 94 height 208
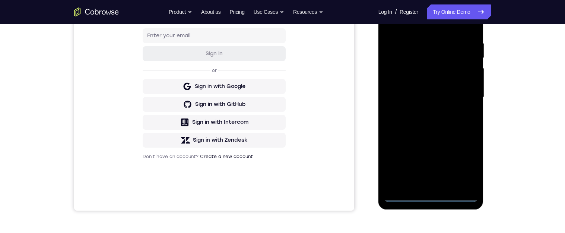
scroll to position [82, 0]
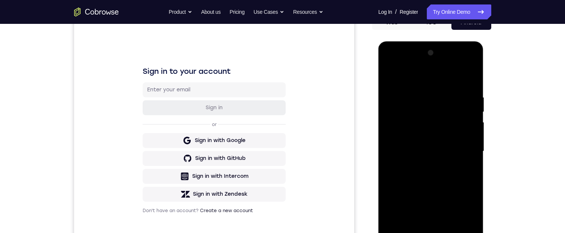
click at [429, 79] on div at bounding box center [431, 151] width 94 height 208
click at [461, 148] on div at bounding box center [431, 151] width 94 height 208
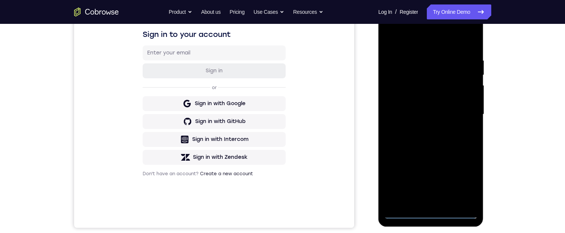
scroll to position [132, 0]
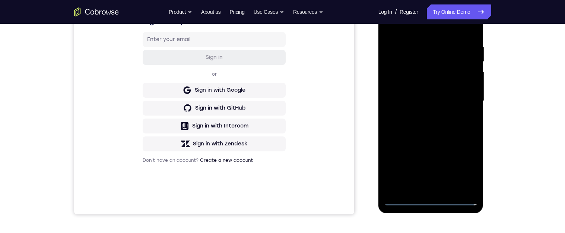
click at [422, 116] on div at bounding box center [431, 101] width 94 height 208
click at [446, 95] on div at bounding box center [431, 101] width 94 height 208
click at [415, 86] on div at bounding box center [431, 101] width 94 height 208
click at [432, 102] on div at bounding box center [431, 101] width 94 height 208
click at [436, 128] on div at bounding box center [431, 101] width 94 height 208
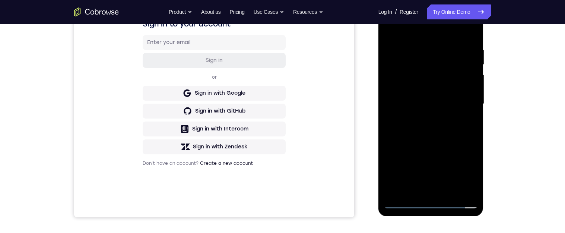
scroll to position [137, 0]
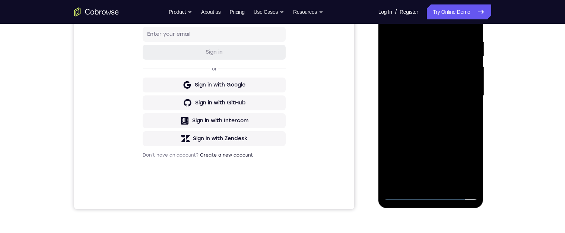
click at [473, 29] on div at bounding box center [431, 95] width 94 height 208
click at [448, 184] on div at bounding box center [431, 95] width 94 height 208
click at [433, 135] on div at bounding box center [431, 95] width 94 height 208
click at [425, 77] on div at bounding box center [431, 95] width 94 height 208
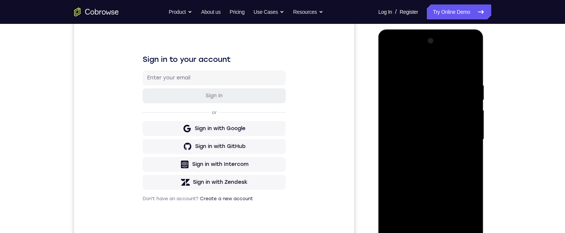
scroll to position [109, 0]
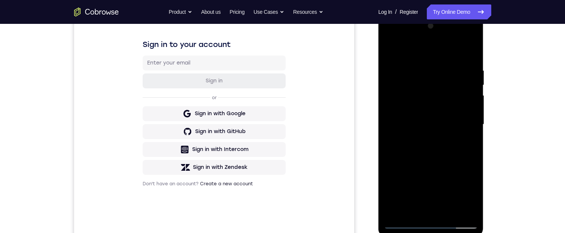
click at [391, 51] on div at bounding box center [431, 124] width 94 height 208
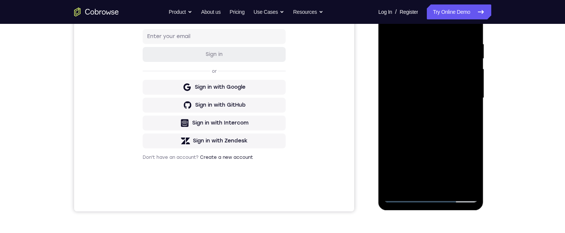
scroll to position [137, 0]
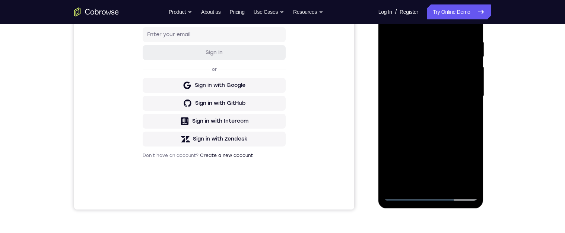
click at [413, 79] on div at bounding box center [431, 96] width 94 height 208
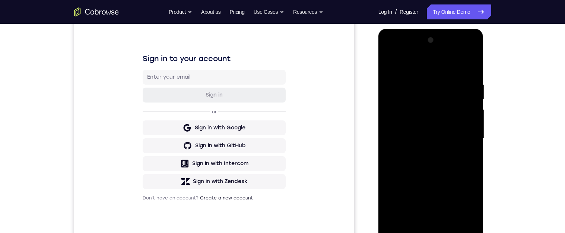
click at [389, 63] on div at bounding box center [431, 138] width 94 height 208
click at [389, 65] on div at bounding box center [431, 138] width 94 height 208
click at [418, 192] on div at bounding box center [431, 138] width 94 height 208
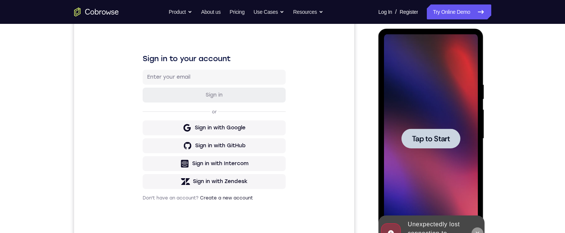
click at [478, 232] on icon at bounding box center [477, 233] width 6 height 6
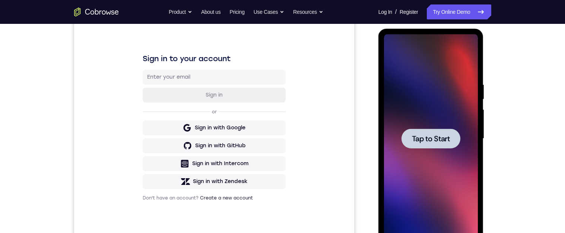
click at [429, 141] on span "Tap to Start" at bounding box center [431, 138] width 38 height 7
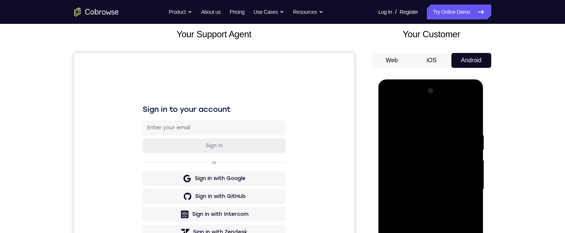
scroll to position [0, 0]
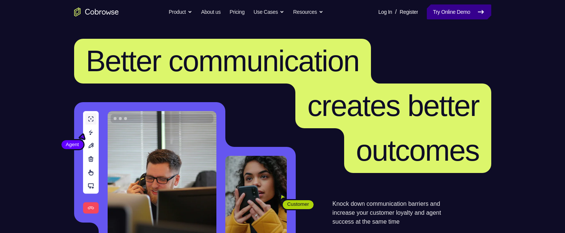
click at [445, 13] on link "Try Online Demo" at bounding box center [458, 11] width 64 height 15
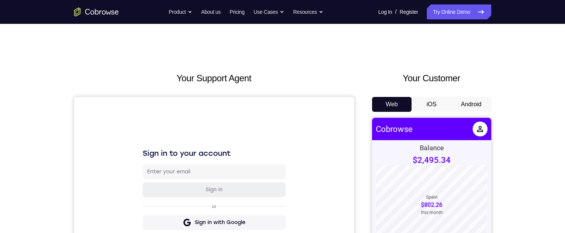
click at [469, 106] on button "Android" at bounding box center [471, 104] width 40 height 15
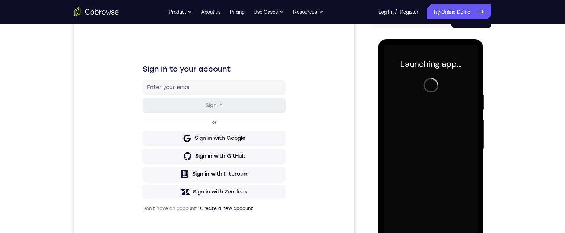
click at [520, 137] on div "Your Support Agent Your Customer Web iOS Android Next Steps We’d be happy to gi…" at bounding box center [282, 185] width 476 height 491
click at [520, 127] on div "Your Support Agent Your Customer Web iOS Android Next Steps We’d be happy to gi…" at bounding box center [282, 185] width 476 height 491
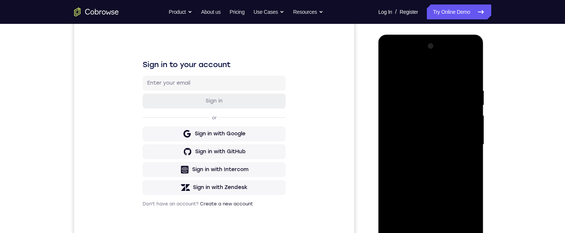
click at [520, 127] on div "Your Support Agent Your Customer Web iOS Android Next Steps We’d be happy to gi…" at bounding box center [282, 180] width 476 height 491
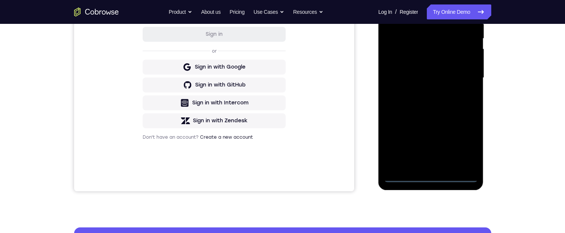
click at [428, 179] on div at bounding box center [431, 78] width 94 height 208
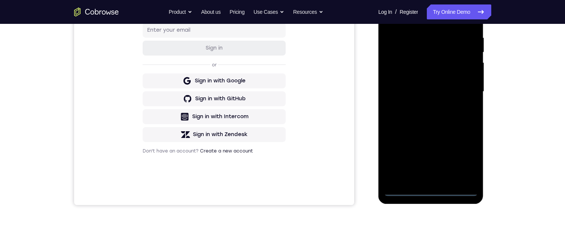
click at [464, 157] on div at bounding box center [431, 91] width 94 height 208
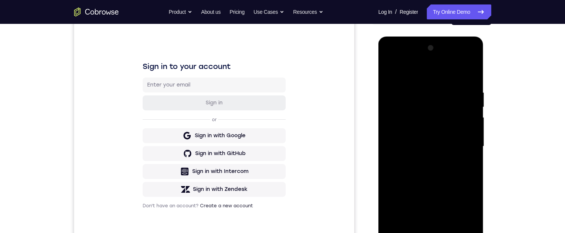
scroll to position [68, 0]
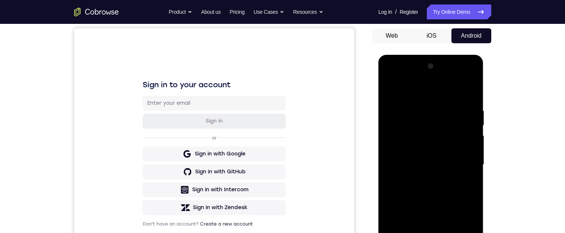
click at [419, 94] on div at bounding box center [431, 164] width 94 height 208
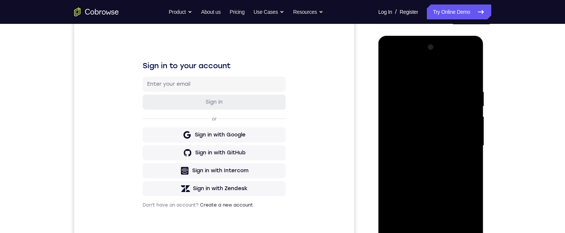
click at [462, 148] on div at bounding box center [431, 145] width 94 height 208
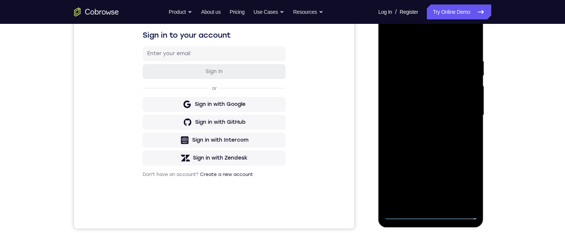
click at [422, 127] on div at bounding box center [431, 115] width 94 height 208
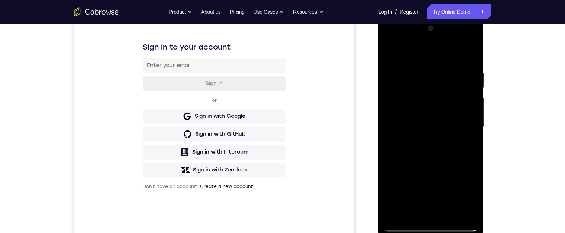
scroll to position [113, 0]
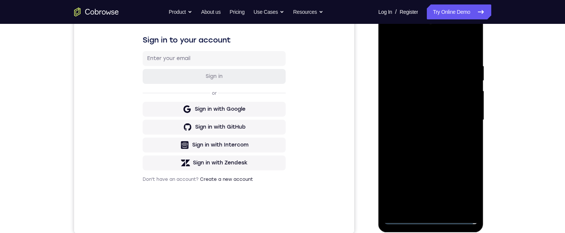
click at [451, 110] on div at bounding box center [431, 120] width 94 height 208
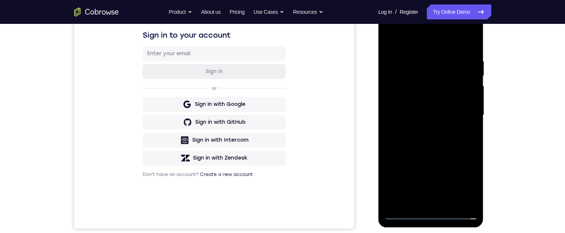
click at [424, 103] on div at bounding box center [431, 115] width 94 height 208
click at [429, 117] on div at bounding box center [431, 115] width 94 height 208
click at [435, 142] on div at bounding box center [431, 115] width 94 height 208
click at [472, 50] on div at bounding box center [431, 115] width 94 height 208
click at [448, 205] on div at bounding box center [431, 115] width 94 height 208
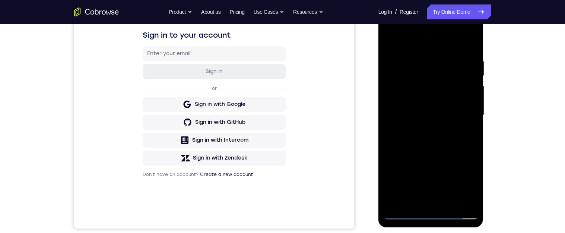
click at [429, 154] on div at bounding box center [431, 115] width 94 height 208
click at [410, 95] on div at bounding box center [431, 115] width 94 height 208
click at [384, 47] on div at bounding box center [431, 115] width 94 height 208
click at [455, 77] on div at bounding box center [431, 115] width 94 height 208
click at [452, 89] on div at bounding box center [431, 115] width 94 height 208
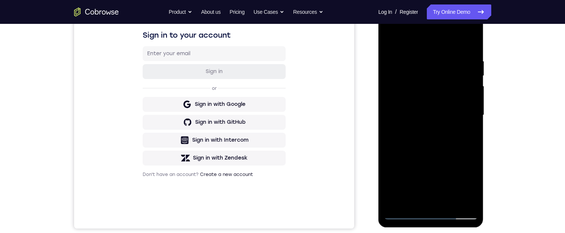
click at [453, 97] on div at bounding box center [431, 115] width 94 height 208
click at [386, 41] on div at bounding box center [431, 115] width 94 height 208
click at [426, 213] on div at bounding box center [431, 115] width 94 height 208
click at [462, 182] on div at bounding box center [431, 115] width 94 height 208
click at [393, 44] on div at bounding box center [431, 115] width 94 height 208
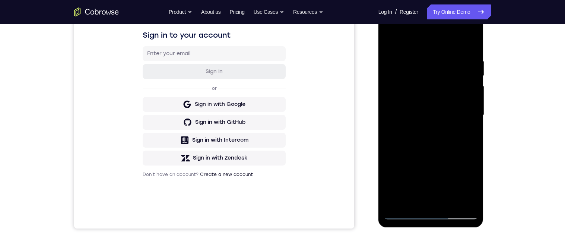
click at [465, 202] on div at bounding box center [431, 115] width 94 height 208
click at [473, 38] on div at bounding box center [431, 115] width 94 height 208
click at [432, 154] on div at bounding box center [431, 115] width 94 height 208
click at [442, 84] on div at bounding box center [431, 115] width 94 height 208
click at [386, 40] on div at bounding box center [431, 115] width 94 height 208
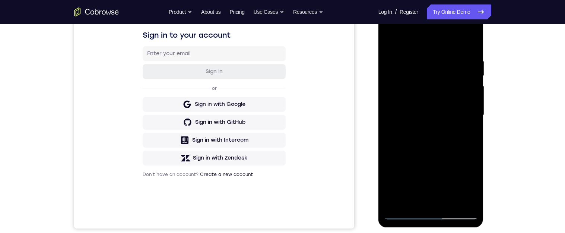
click at [396, 217] on div at bounding box center [431, 115] width 94 height 208
click at [450, 199] on div at bounding box center [431, 115] width 94 height 208
click at [415, 96] on div at bounding box center [431, 115] width 94 height 208
click at [412, 93] on div at bounding box center [431, 115] width 94 height 208
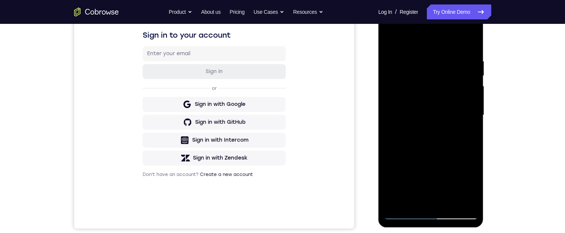
click at [388, 42] on div at bounding box center [431, 115] width 94 height 208
click at [439, 158] on div at bounding box center [431, 115] width 94 height 208
click at [390, 42] on div at bounding box center [431, 115] width 94 height 208
click at [413, 96] on div at bounding box center [431, 115] width 94 height 208
click at [394, 44] on div at bounding box center [431, 115] width 94 height 208
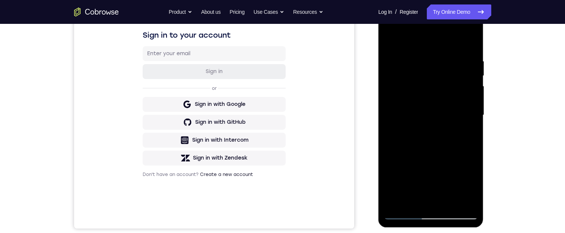
click at [418, 126] on div at bounding box center [431, 115] width 94 height 208
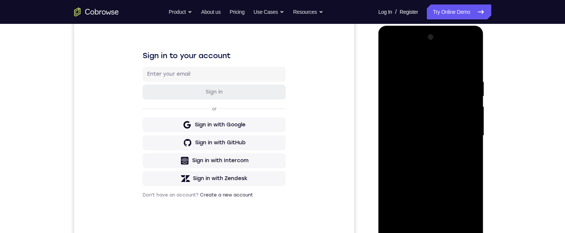
click at [388, 62] on div at bounding box center [431, 135] width 94 height 208
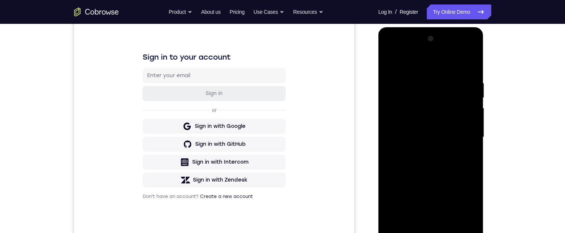
click at [395, 116] on div at bounding box center [431, 137] width 94 height 208
click at [472, 66] on div at bounding box center [431, 137] width 94 height 208
click at [390, 63] on div at bounding box center [431, 137] width 94 height 208
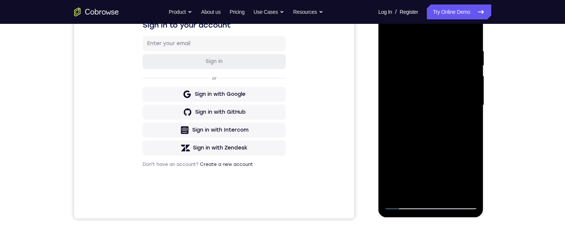
click at [413, 191] on div at bounding box center [431, 105] width 94 height 208
click at [467, 125] on div at bounding box center [431, 105] width 94 height 208
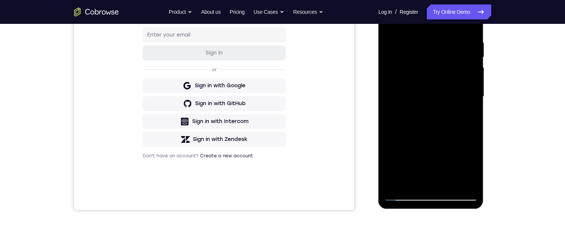
scroll to position [135, 0]
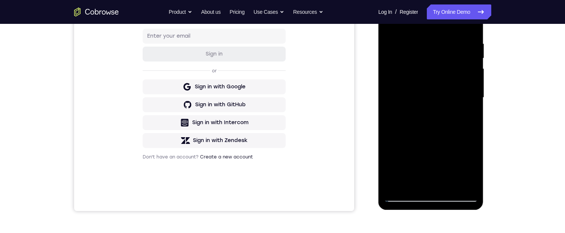
click at [466, 119] on div at bounding box center [431, 97] width 94 height 208
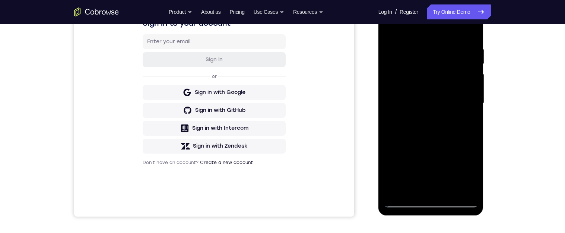
scroll to position [118, 0]
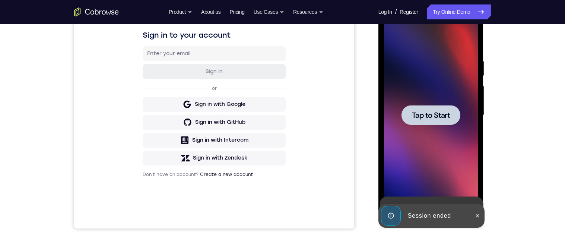
click at [438, 121] on div at bounding box center [430, 115] width 59 height 20
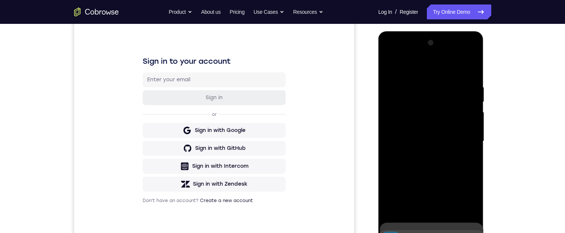
scroll to position [135, 0]
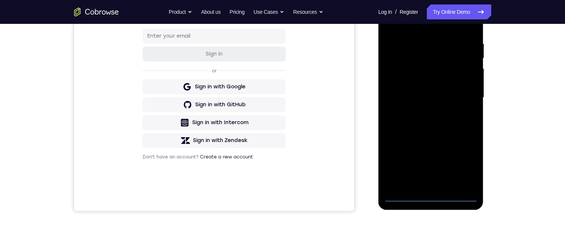
click at [432, 197] on div at bounding box center [431, 97] width 94 height 208
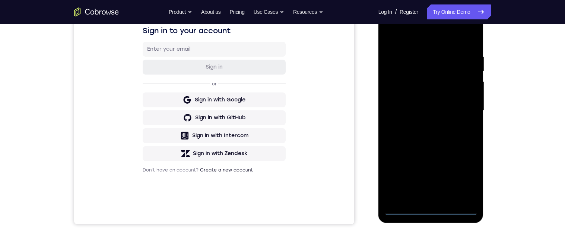
click at [466, 179] on div at bounding box center [431, 110] width 94 height 208
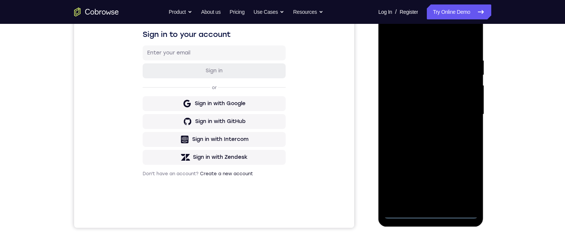
scroll to position [75, 0]
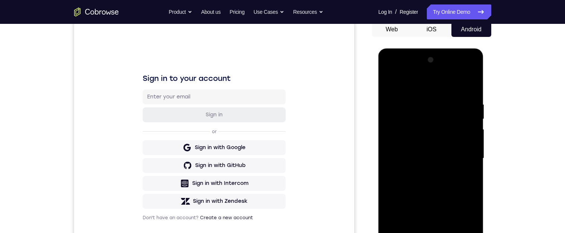
click at [432, 88] on div at bounding box center [431, 158] width 94 height 208
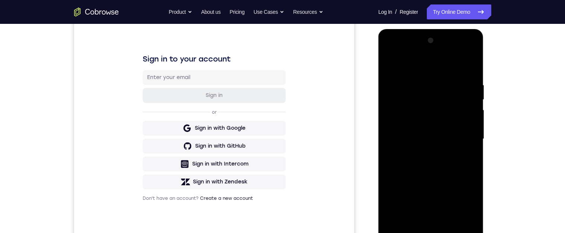
click at [463, 140] on div at bounding box center [431, 139] width 94 height 208
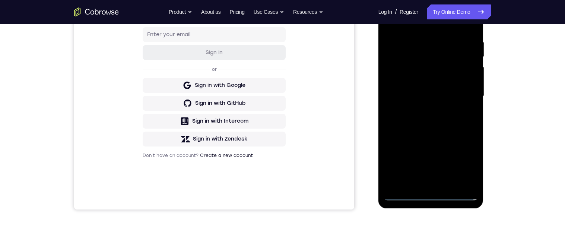
click at [423, 186] on div at bounding box center [431, 96] width 94 height 208
click at [450, 90] on div at bounding box center [431, 95] width 94 height 208
click at [416, 77] on div at bounding box center [431, 95] width 94 height 208
click at [431, 102] on div at bounding box center [431, 95] width 94 height 208
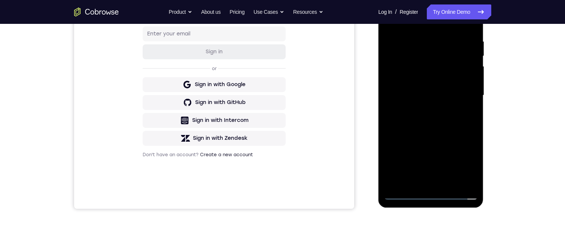
click at [436, 98] on div at bounding box center [431, 95] width 94 height 208
click at [431, 123] on div at bounding box center [431, 95] width 94 height 208
click at [469, 33] on div at bounding box center [431, 95] width 94 height 208
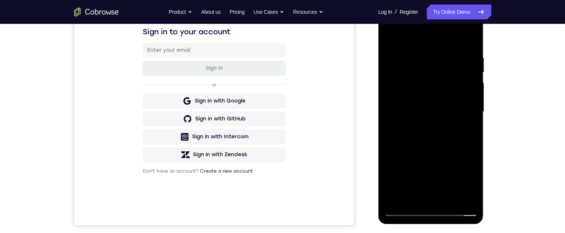
scroll to position [118, 0]
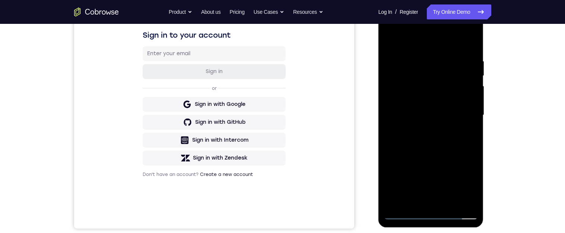
click at [447, 202] on div at bounding box center [431, 115] width 94 height 208
click at [431, 153] on div at bounding box center [431, 115] width 94 height 208
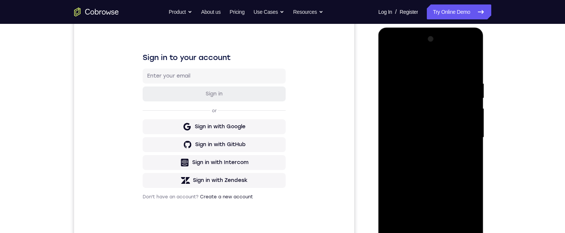
click at [413, 118] on div at bounding box center [431, 137] width 94 height 208
click at [391, 66] on div at bounding box center [431, 137] width 94 height 208
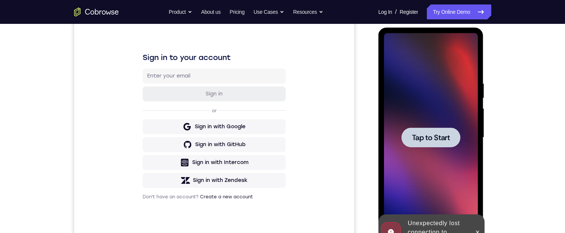
scroll to position [131, 0]
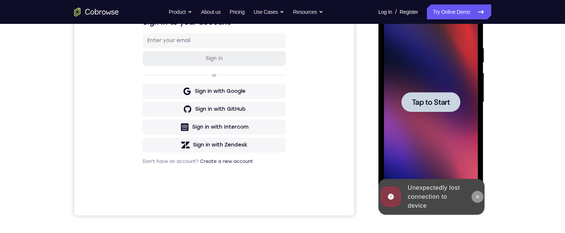
click at [477, 195] on icon at bounding box center [477, 197] width 6 height 6
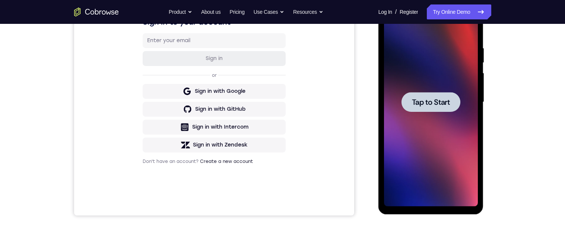
scroll to position [0, 0]
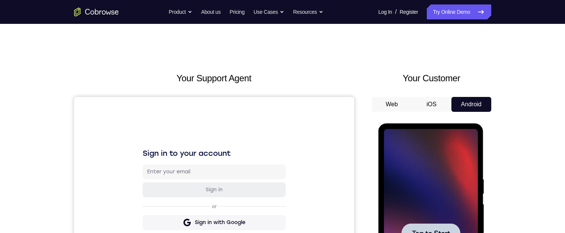
click at [432, 227] on div at bounding box center [430, 233] width 59 height 20
